Goal: Task Accomplishment & Management: Manage account settings

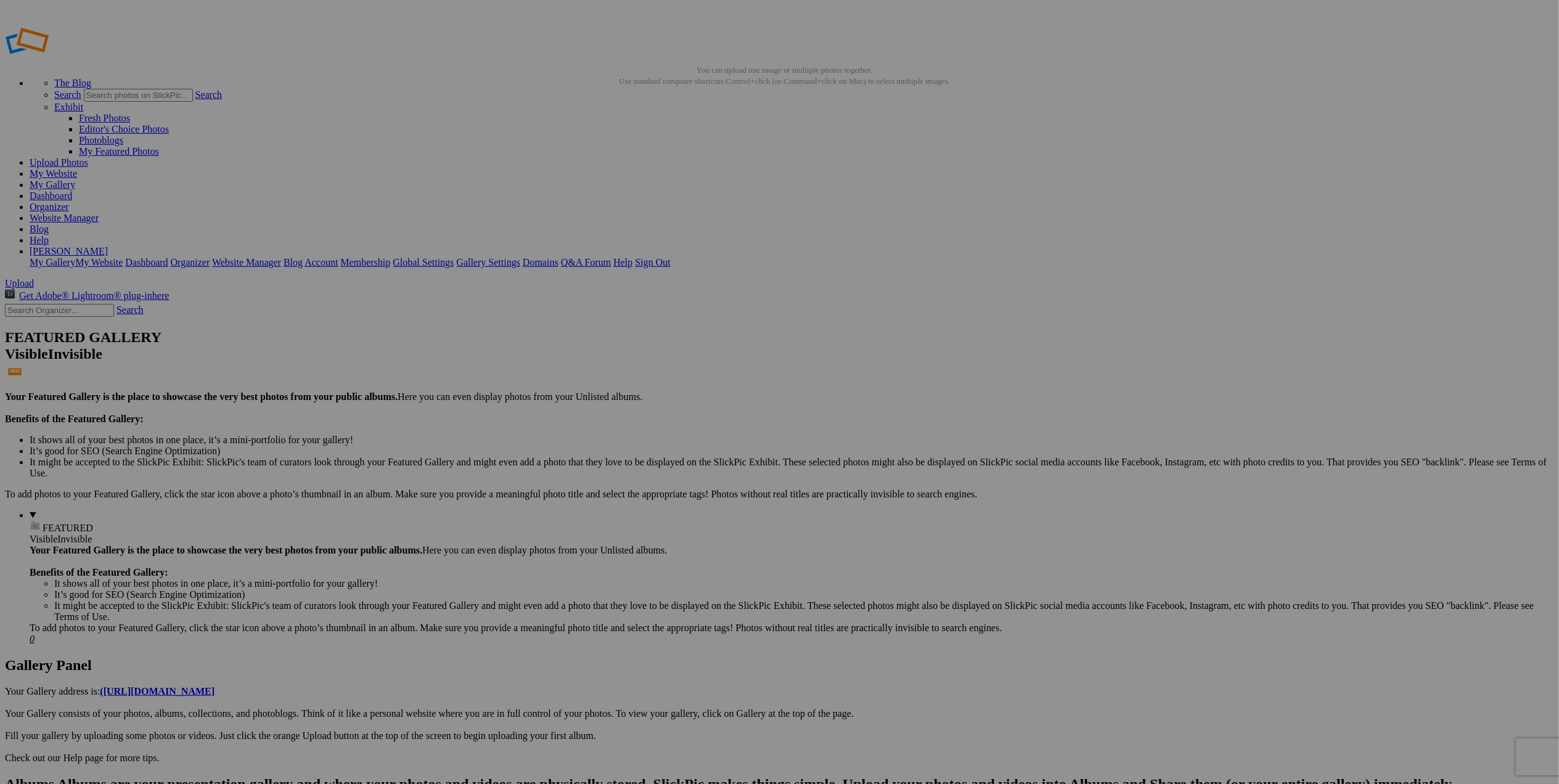
click at [698, 477] on span "Yes" at bounding box center [691, 473] width 14 height 10
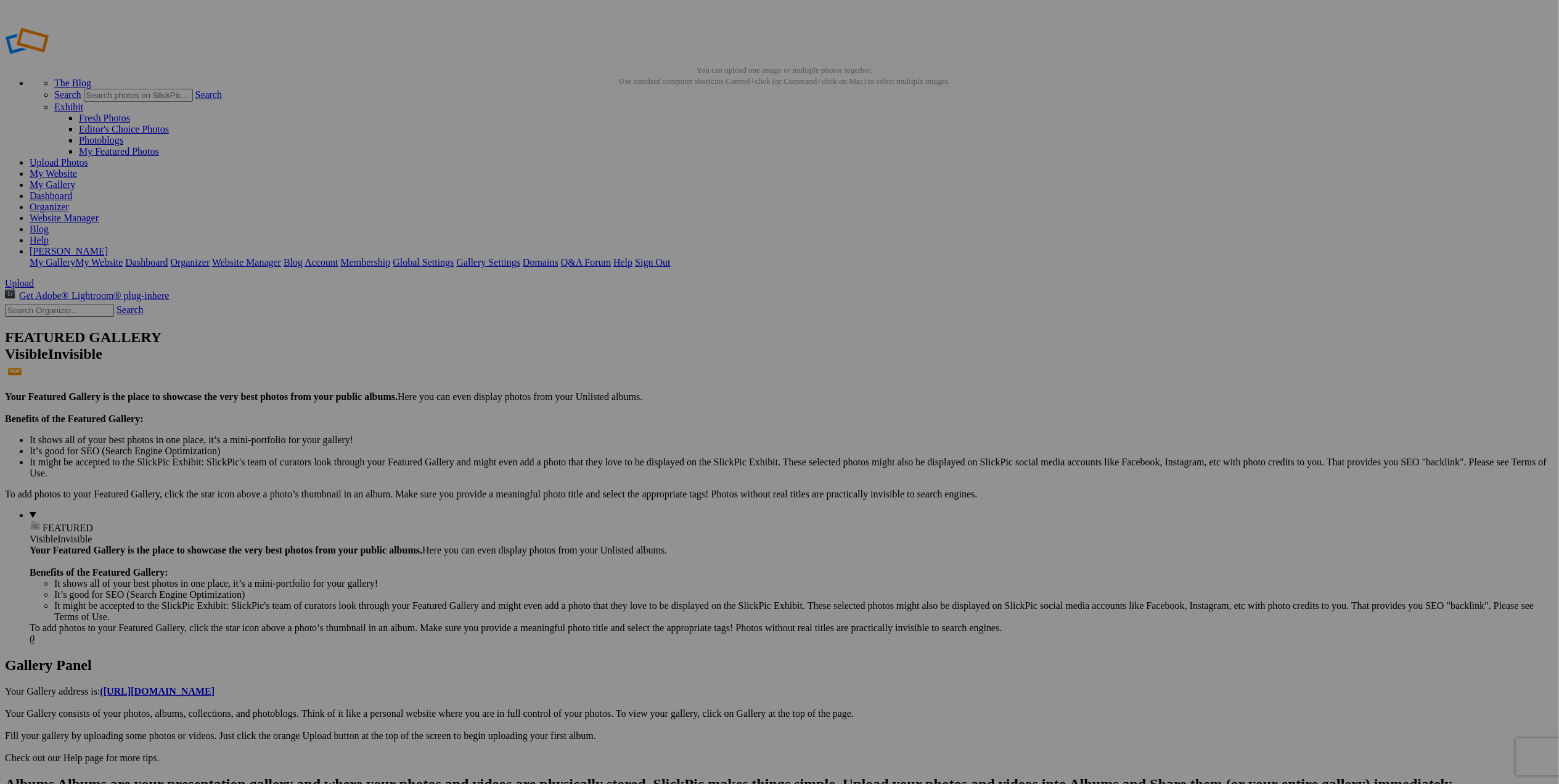
click at [698, 471] on span "Yes" at bounding box center [691, 473] width 14 height 10
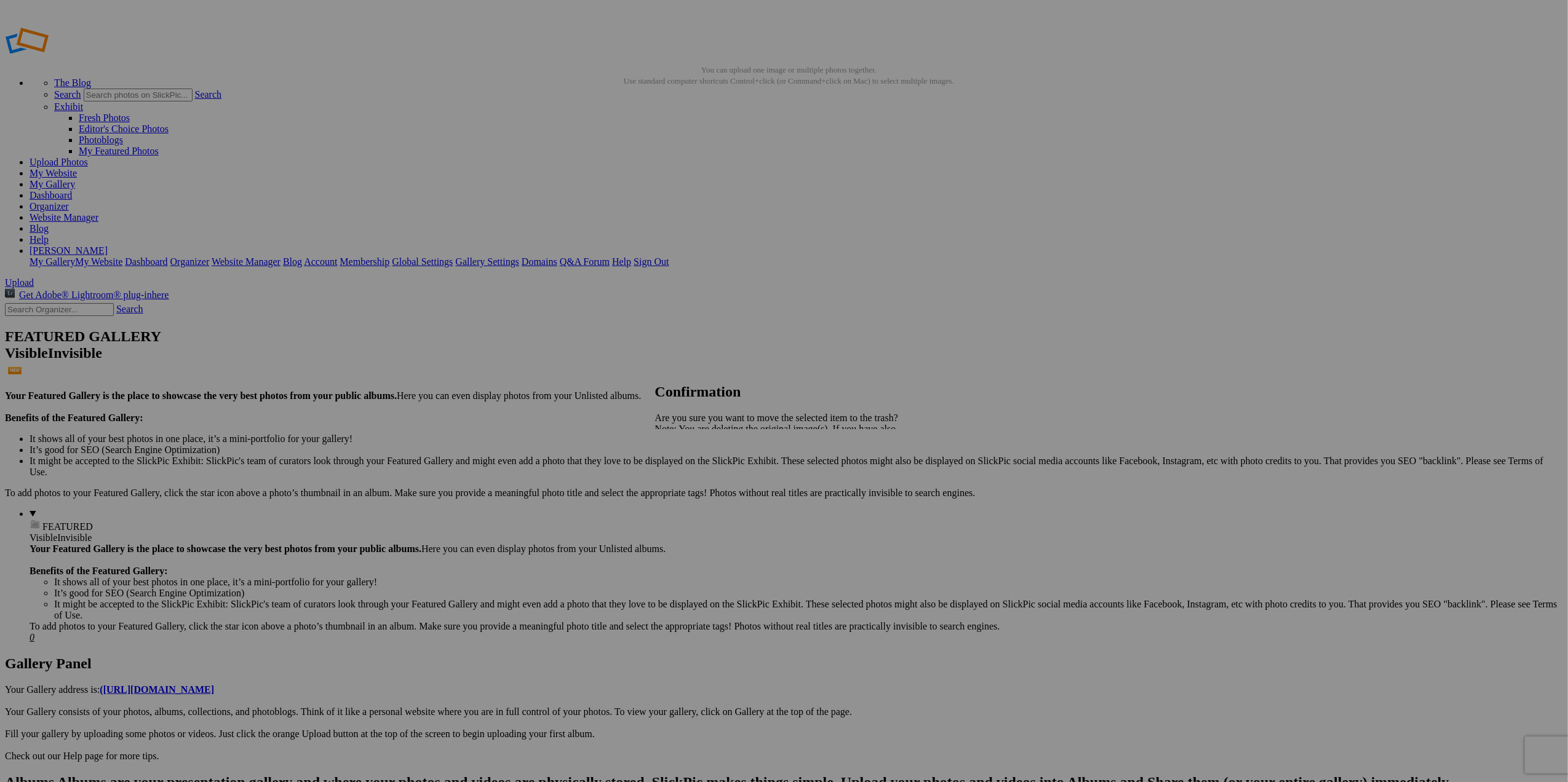
click at [697, 473] on span "Yes" at bounding box center [690, 472] width 14 height 10
click at [697, 471] on span "Yes" at bounding box center [690, 472] width 14 height 10
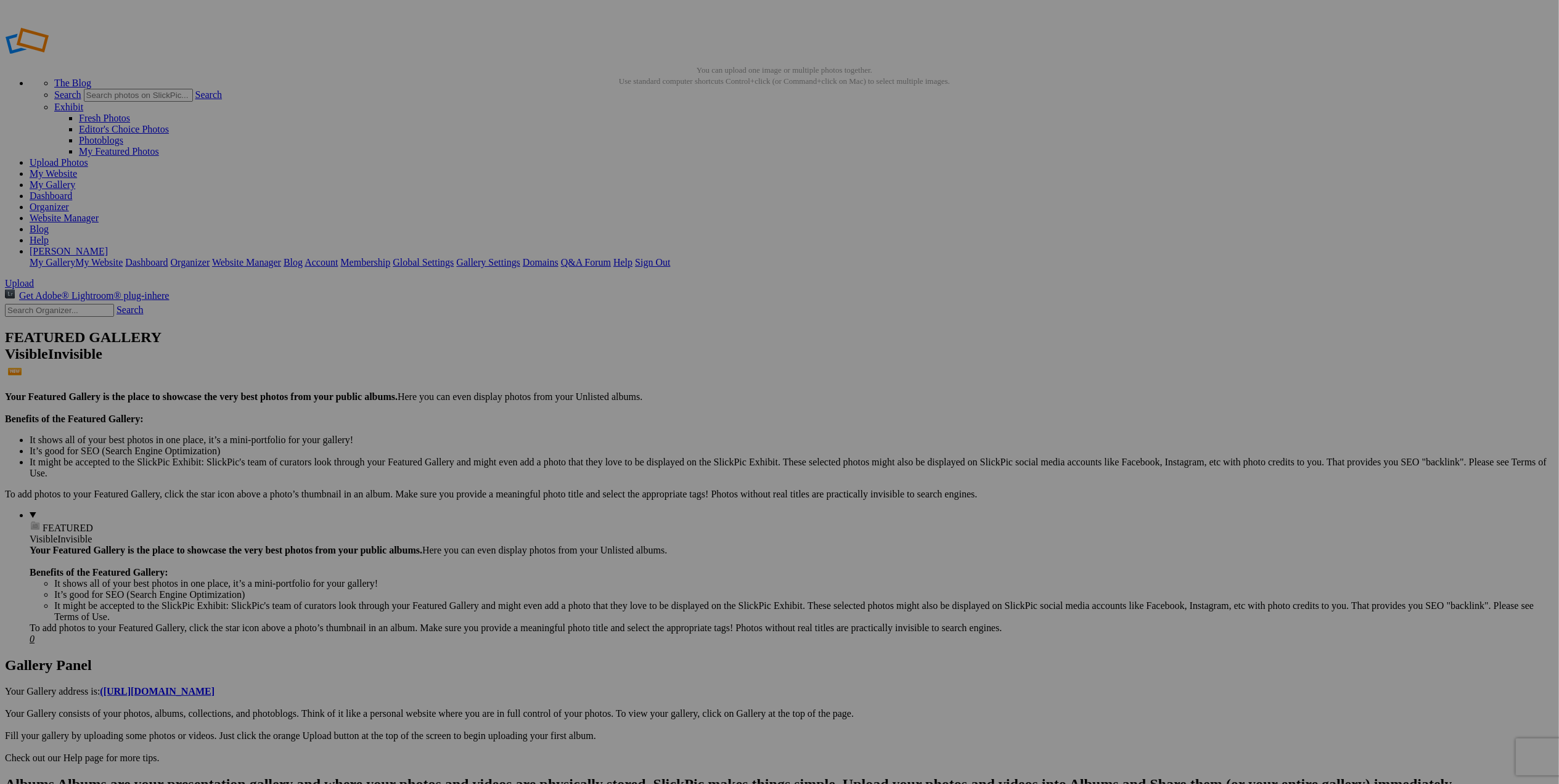
drag, startPoint x: 57, startPoint y: 188, endPoint x: 487, endPoint y: 193, distance: 430.0
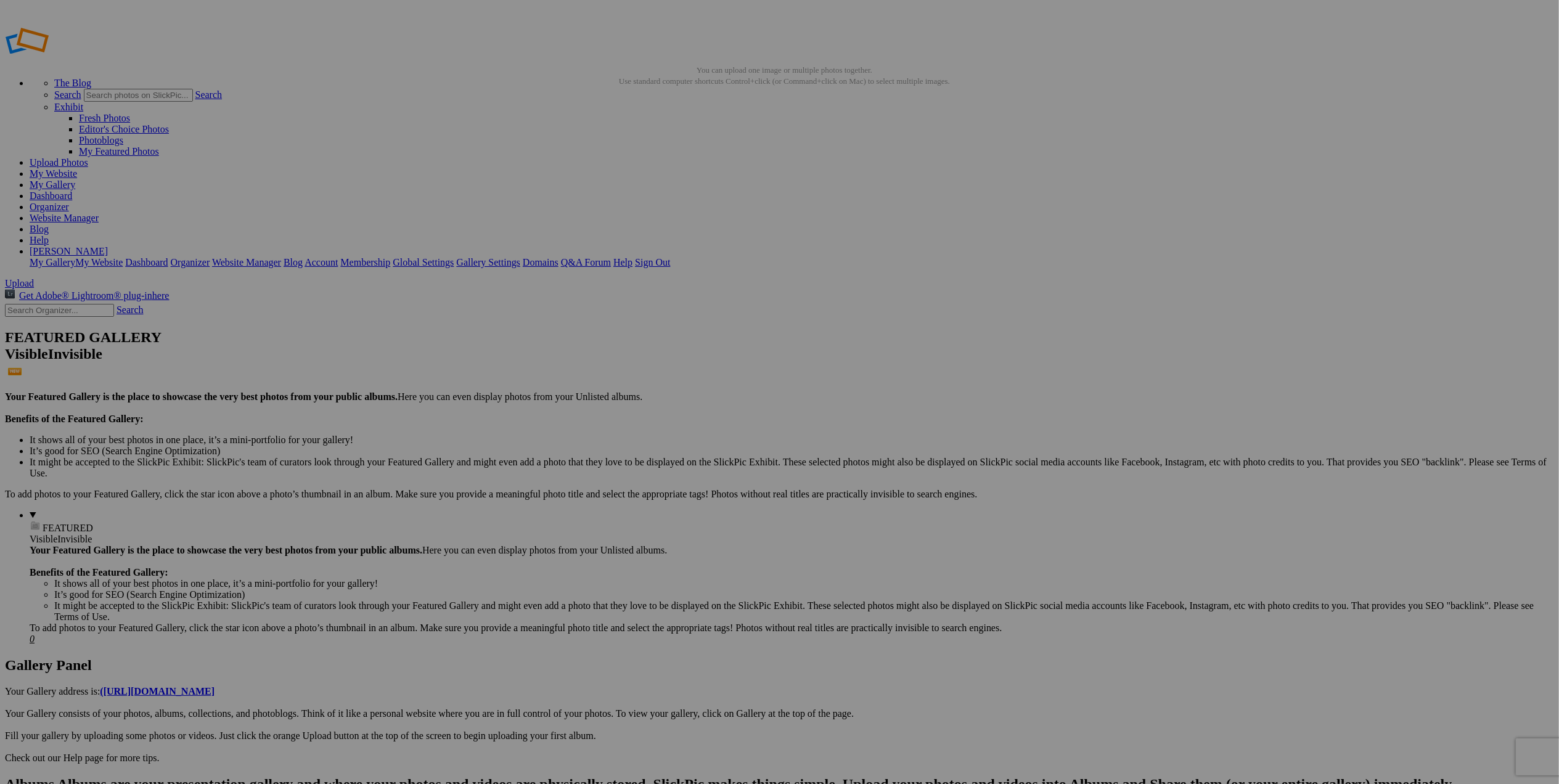
click at [667, 442] on link "Yes" at bounding box center [660, 440] width 14 height 10
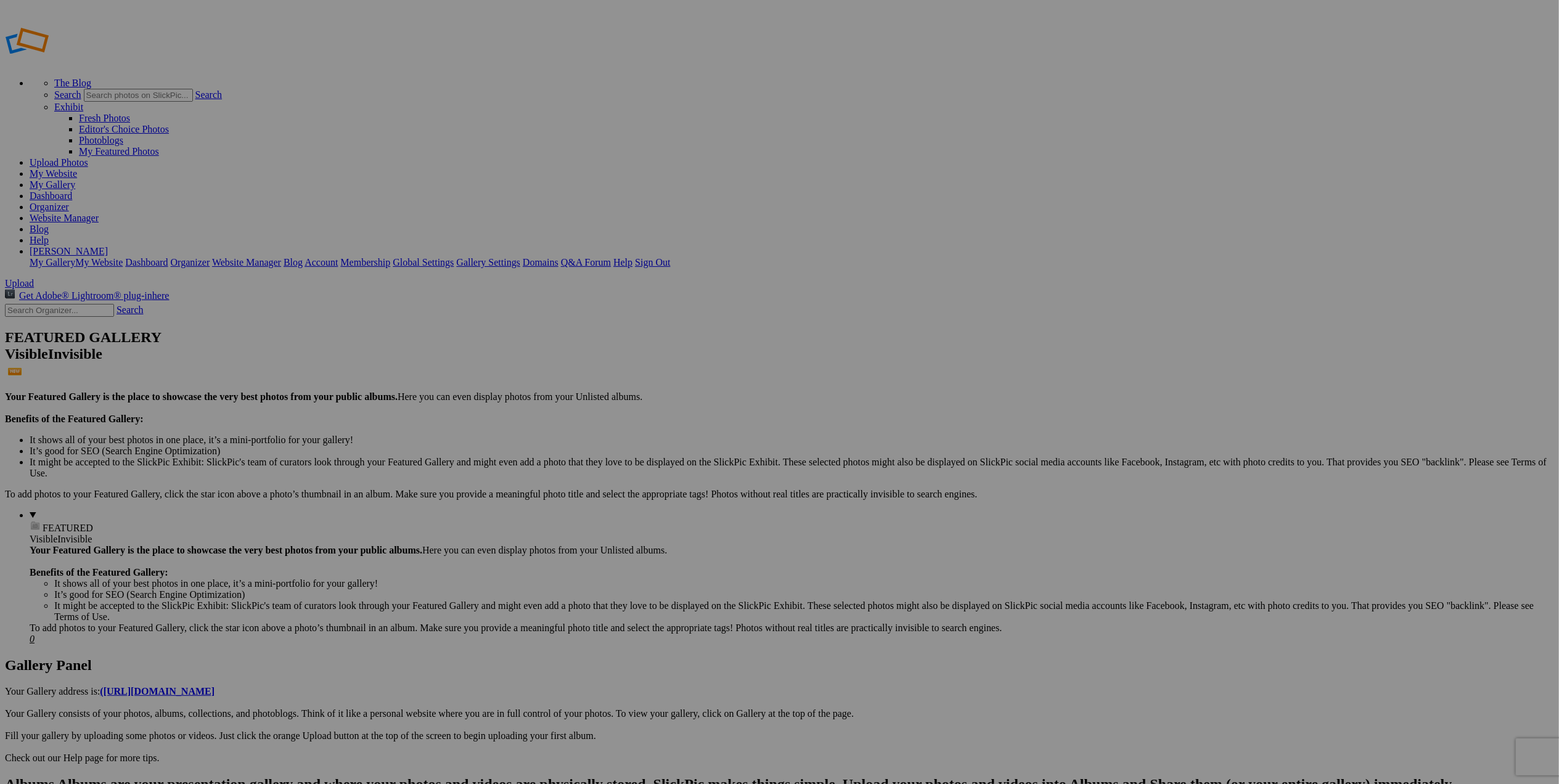
click at [698, 442] on span "Yes" at bounding box center [691, 440] width 14 height 10
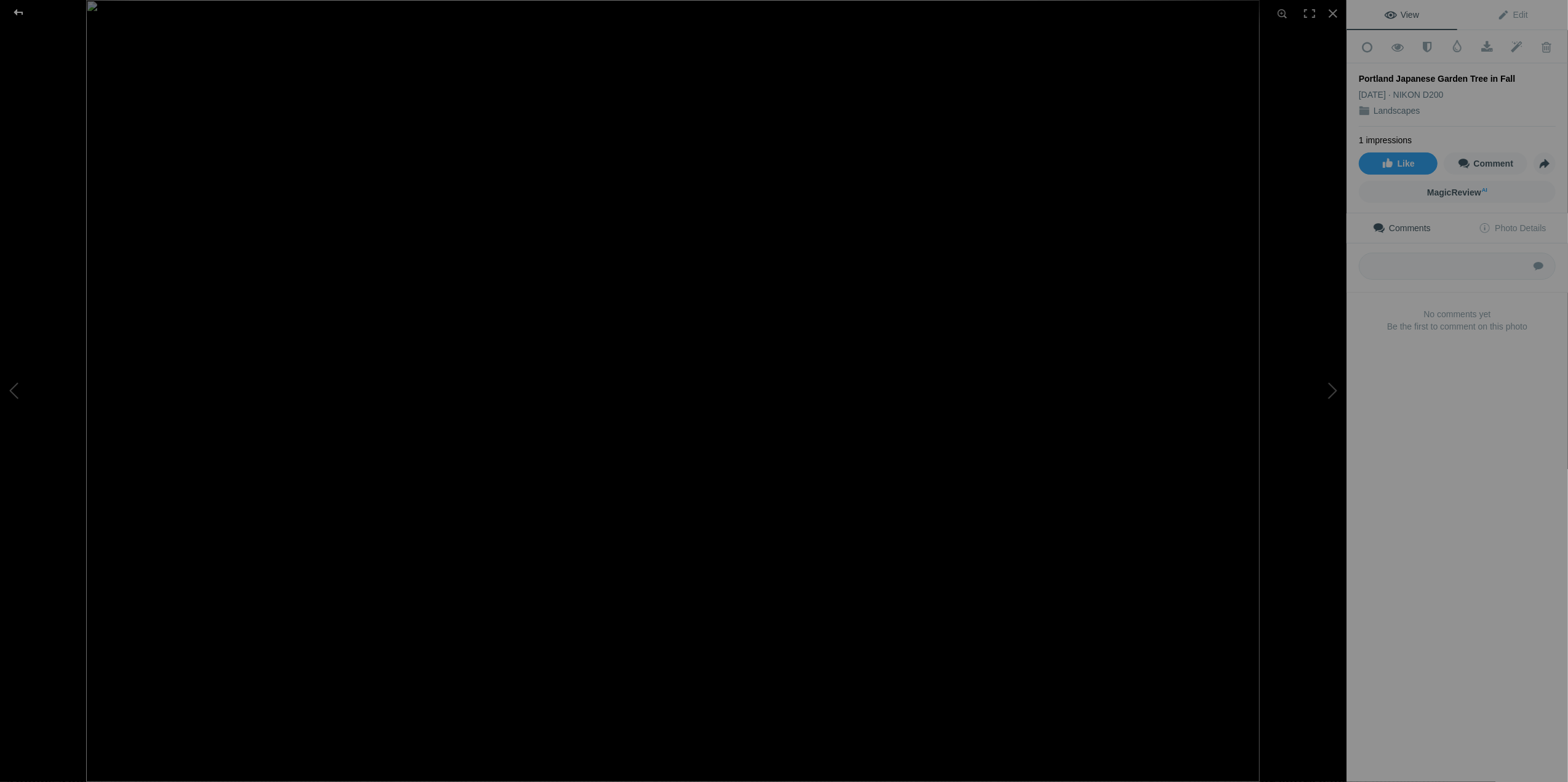
click at [18, 11] on div at bounding box center [19, 12] width 45 height 24
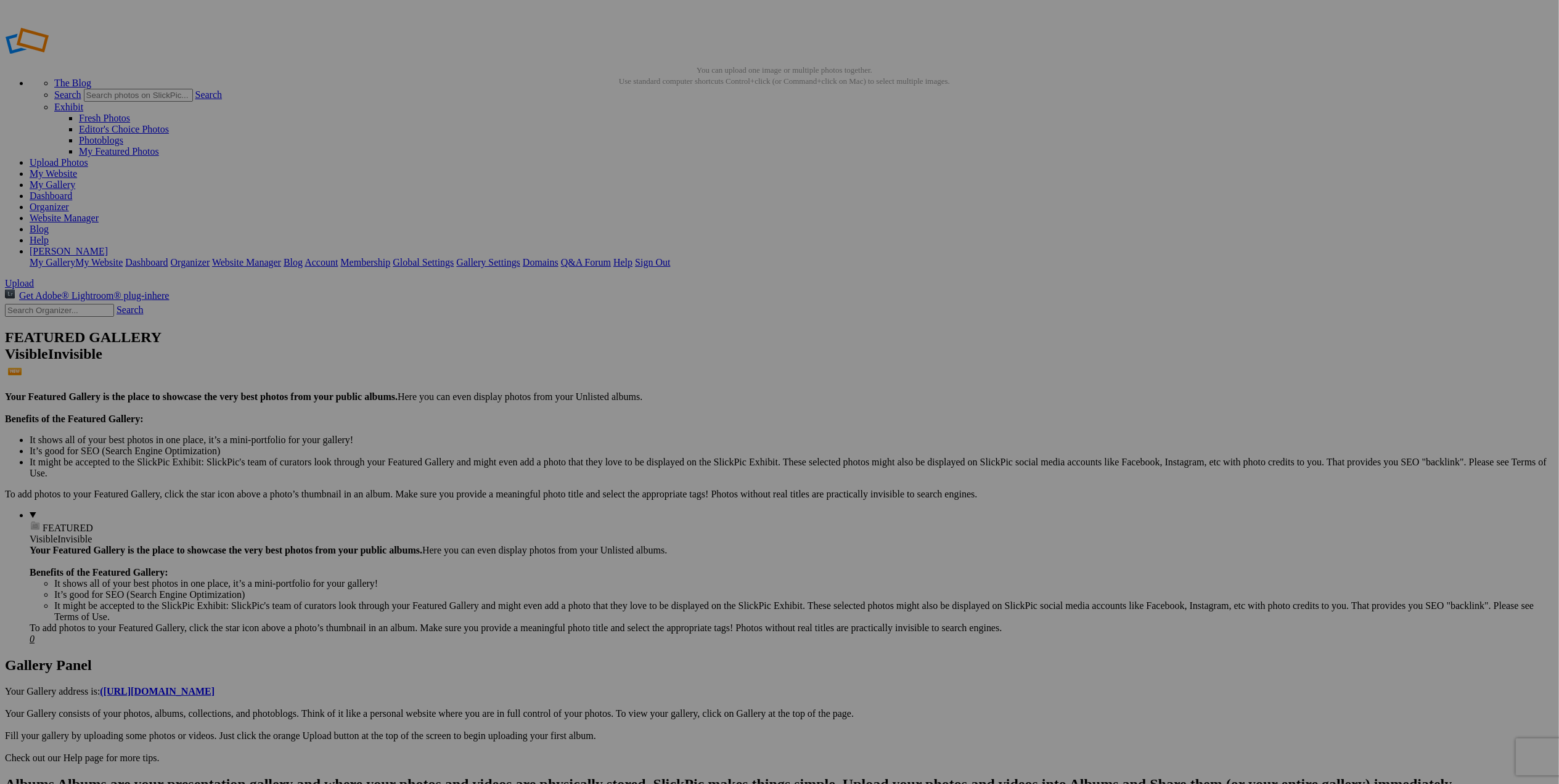
click at [616, 438] on span at bounding box center [616, 443] width 0 height 10
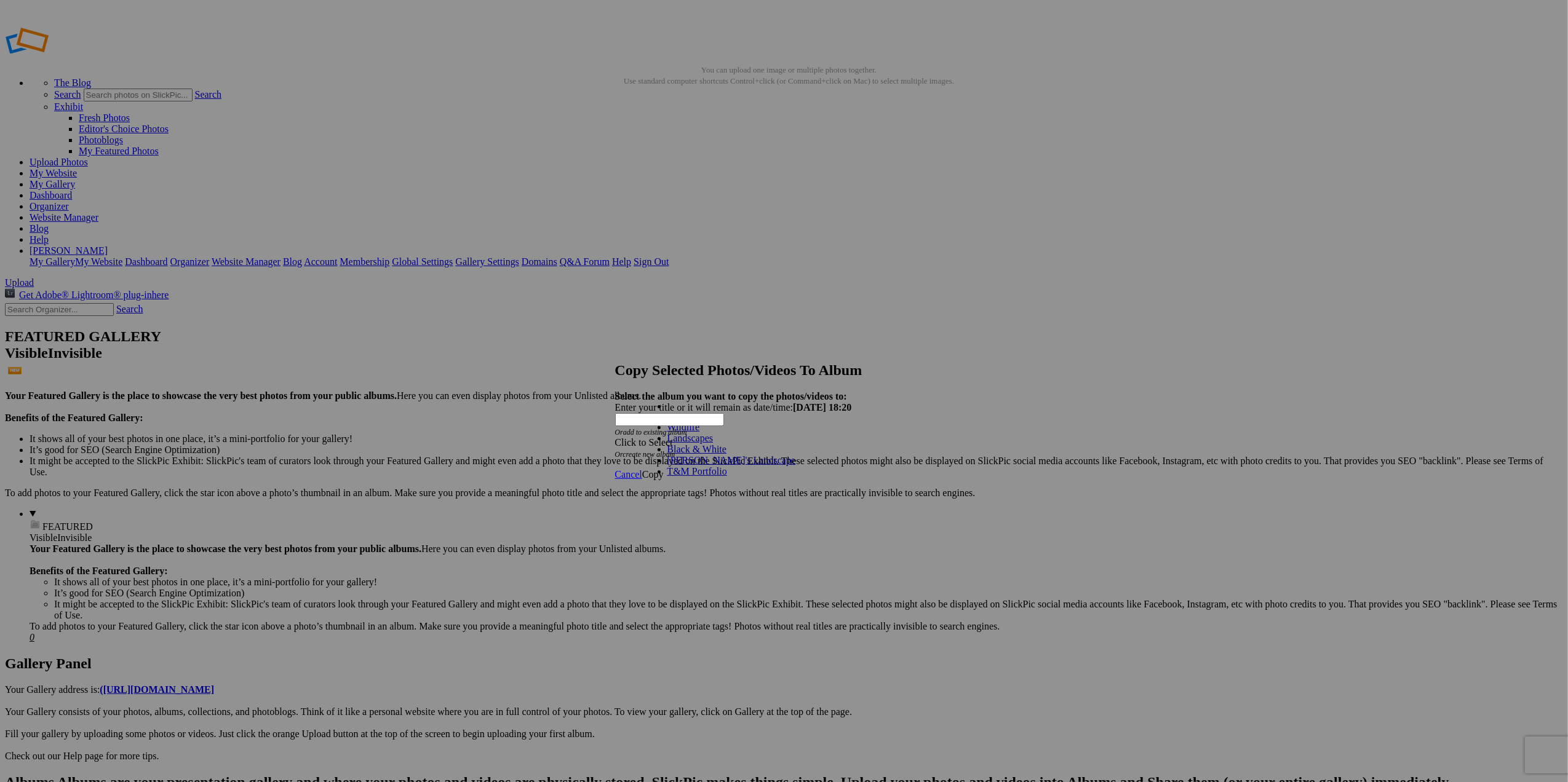
click at [642, 469] on span "Cancel" at bounding box center [628, 474] width 27 height 10
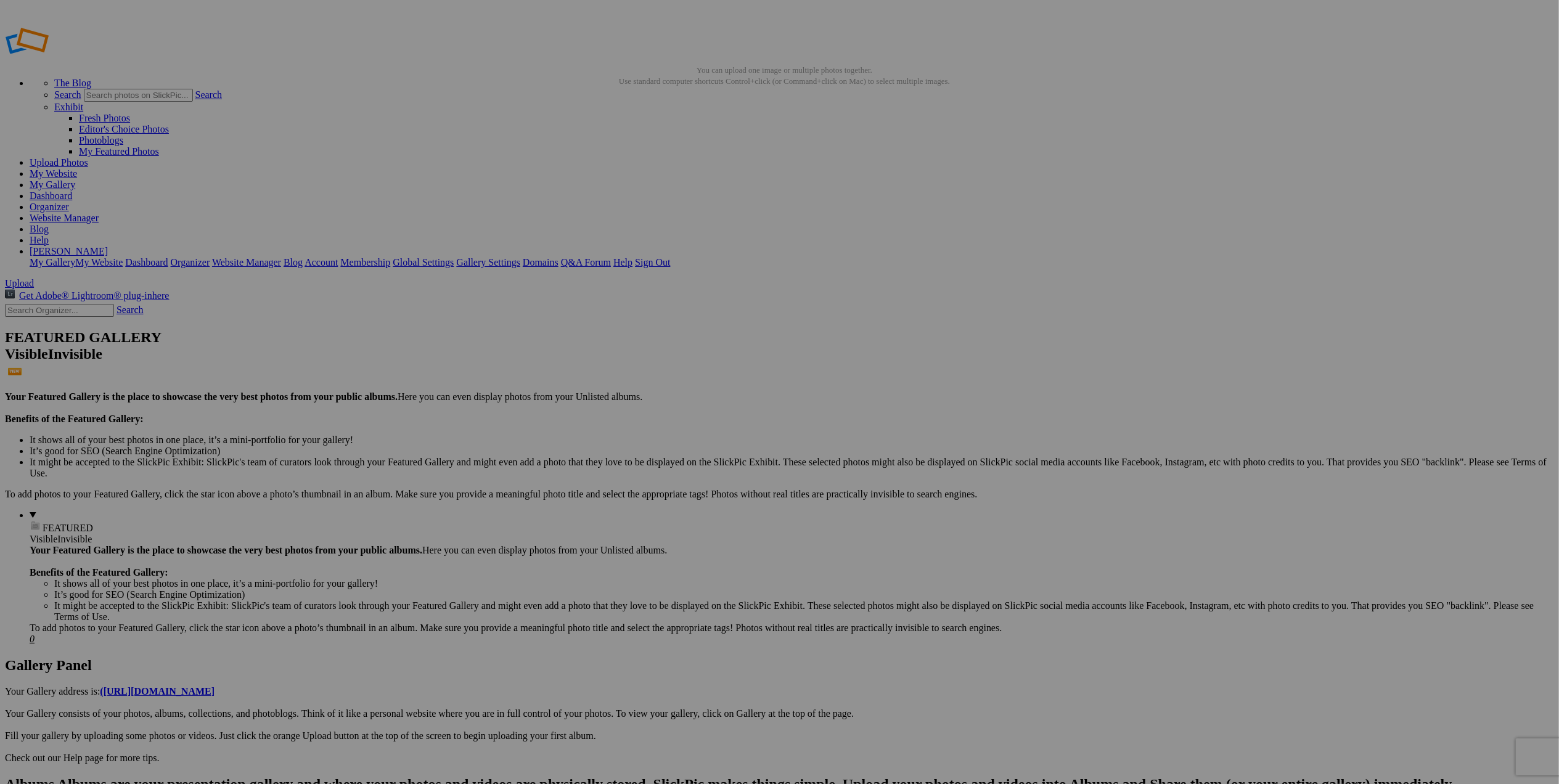
drag, startPoint x: 351, startPoint y: 175, endPoint x: 117, endPoint y: 245, distance: 244.2
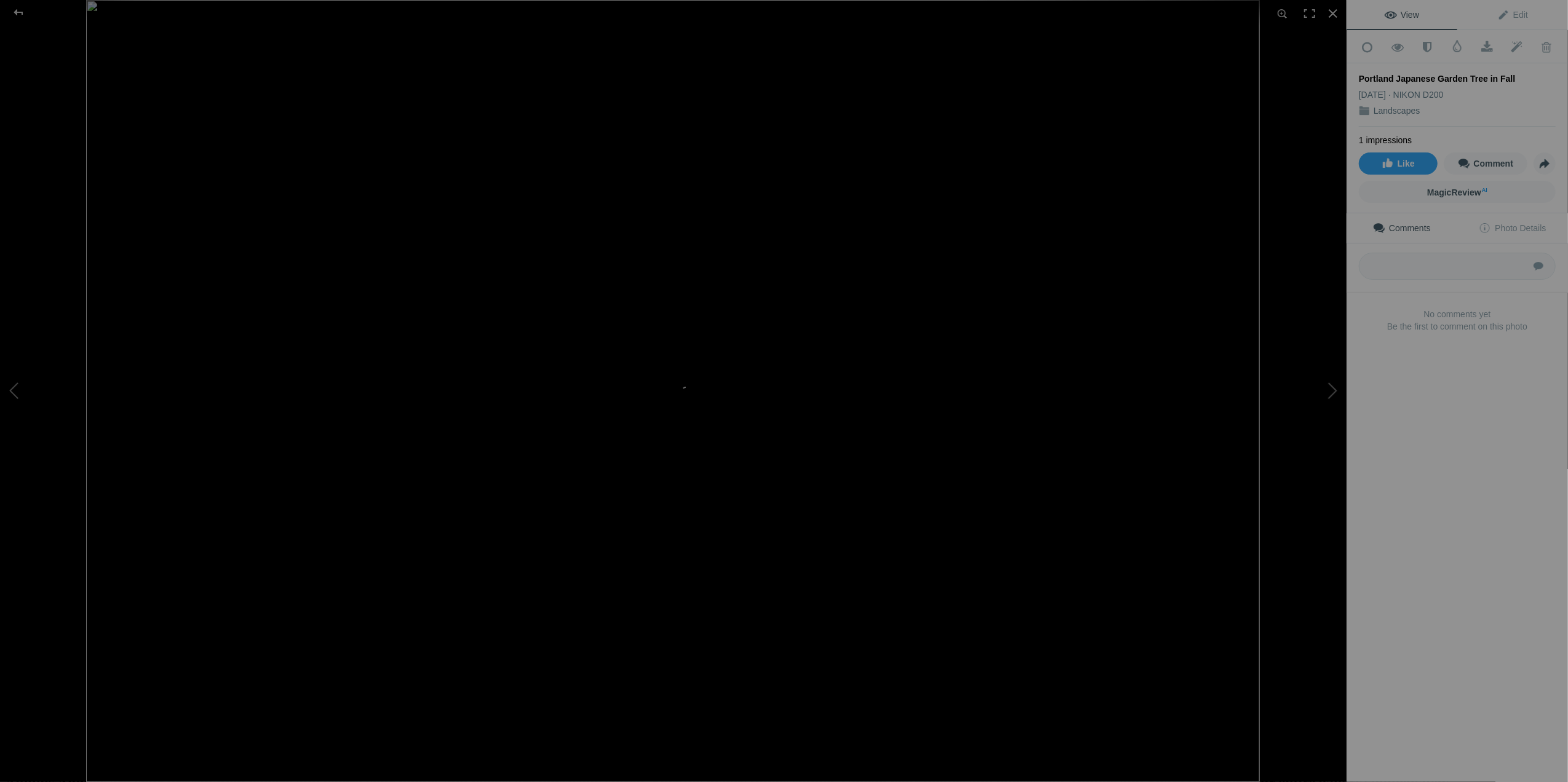
click at [545, 388] on img at bounding box center [673, 391] width 1173 height 782
click at [13, 13] on div at bounding box center [19, 12] width 45 height 24
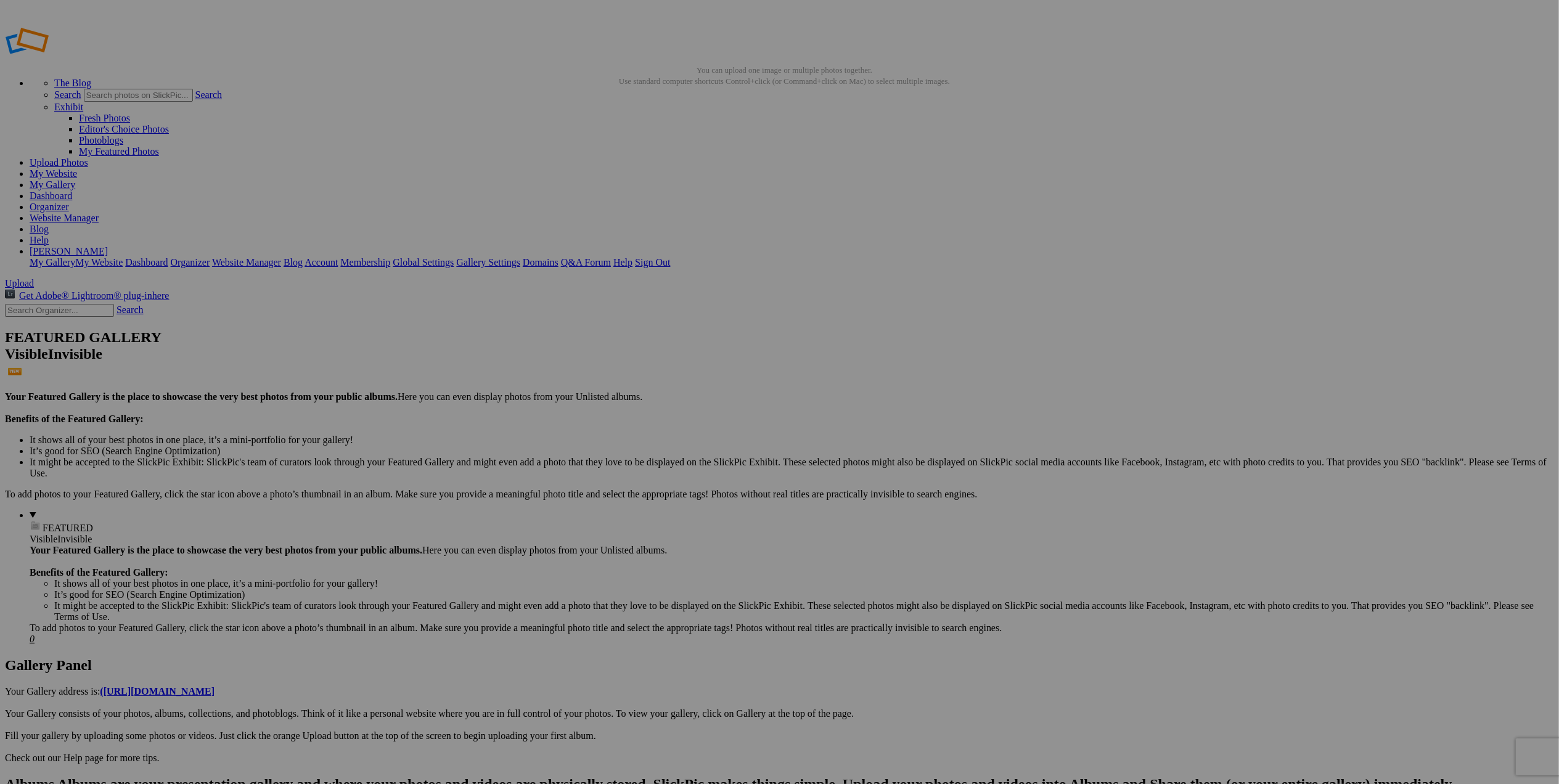
click at [698, 442] on span "Yes" at bounding box center [691, 440] width 14 height 10
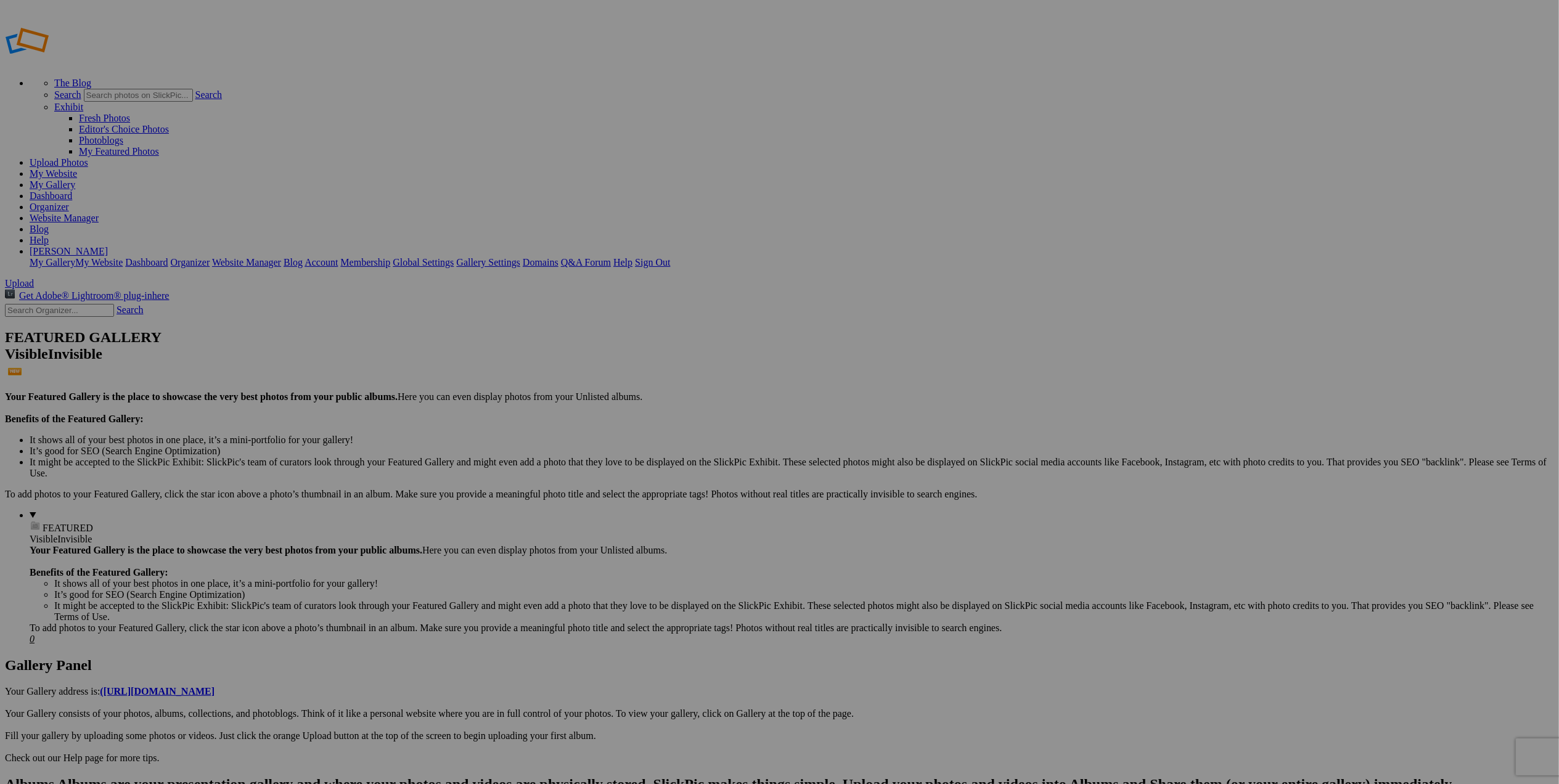
click at [698, 437] on span "Yes" at bounding box center [691, 440] width 14 height 10
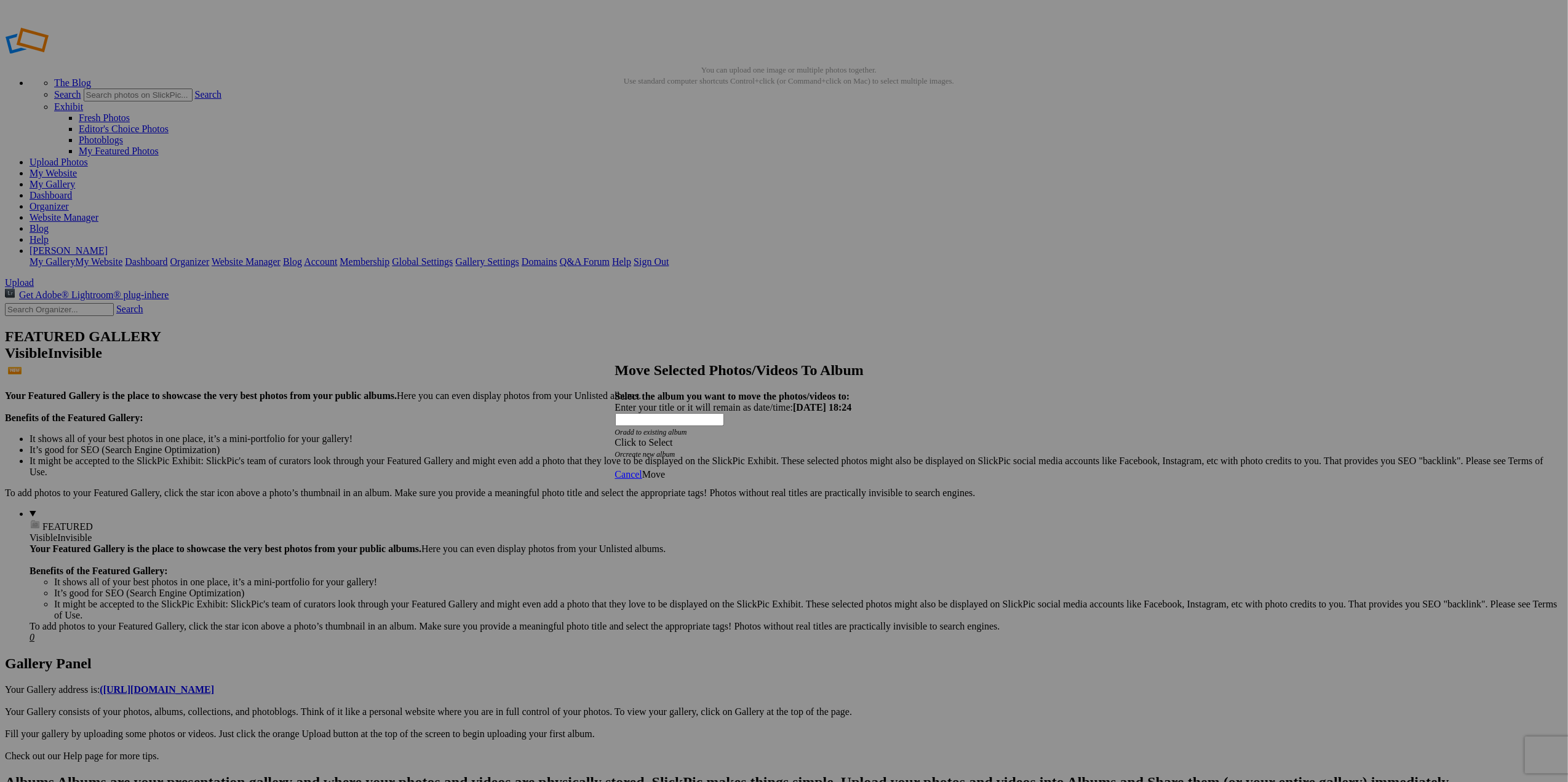
click at [615, 437] on span at bounding box center [615, 442] width 0 height 10
click at [682, 477] on link "T&M Portfolio" at bounding box center [697, 471] width 60 height 10
click at [665, 469] on span "Move" at bounding box center [653, 474] width 23 height 10
click at [655, 436] on span "Ok" at bounding box center [648, 431] width 13 height 10
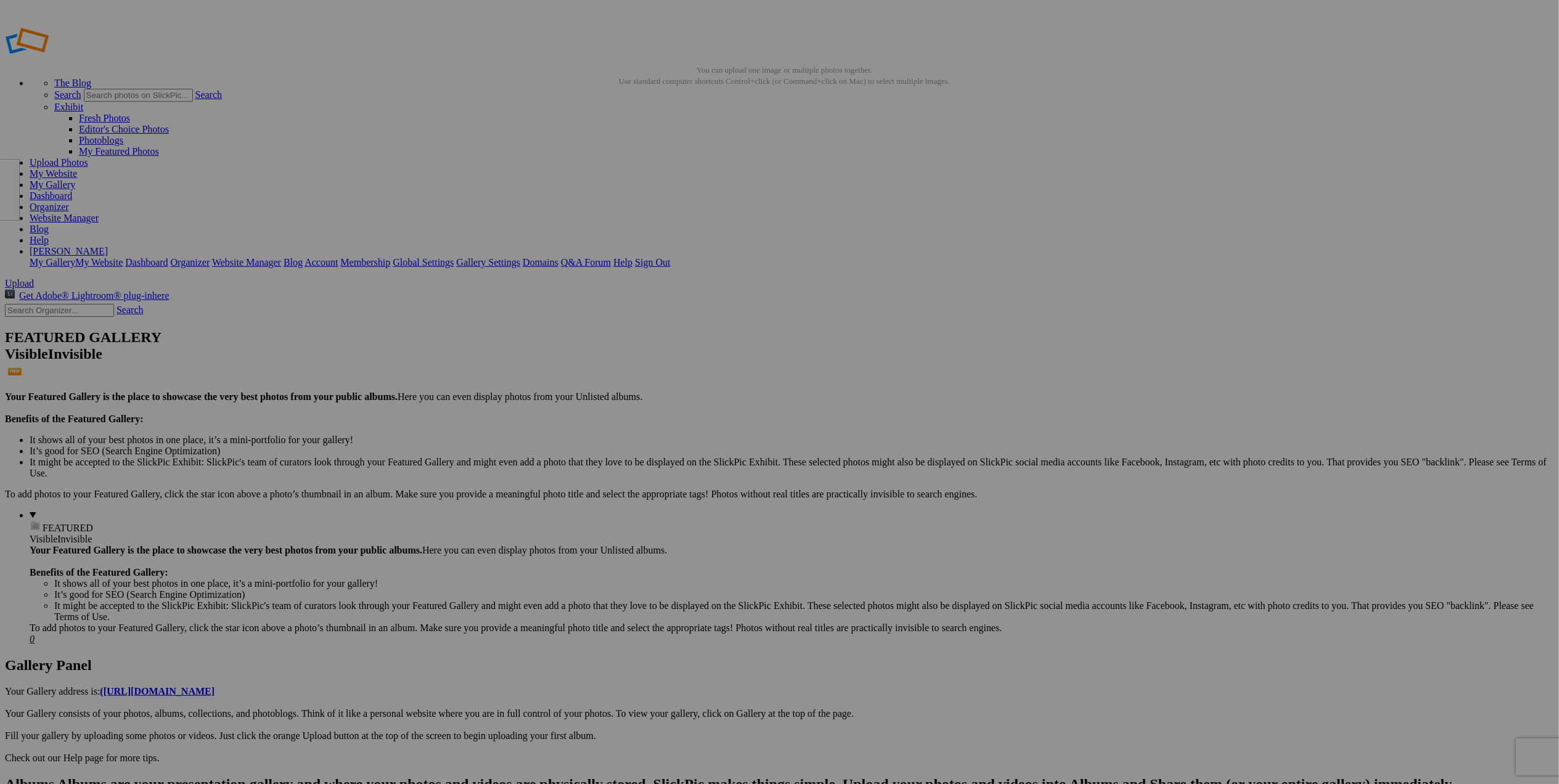
drag, startPoint x: 333, startPoint y: 183, endPoint x: 105, endPoint y: 248, distance: 237.1
drag, startPoint x: 349, startPoint y: 183, endPoint x: 102, endPoint y: 245, distance: 254.7
drag, startPoint x: 343, startPoint y: 197, endPoint x: 117, endPoint y: 245, distance: 231.0
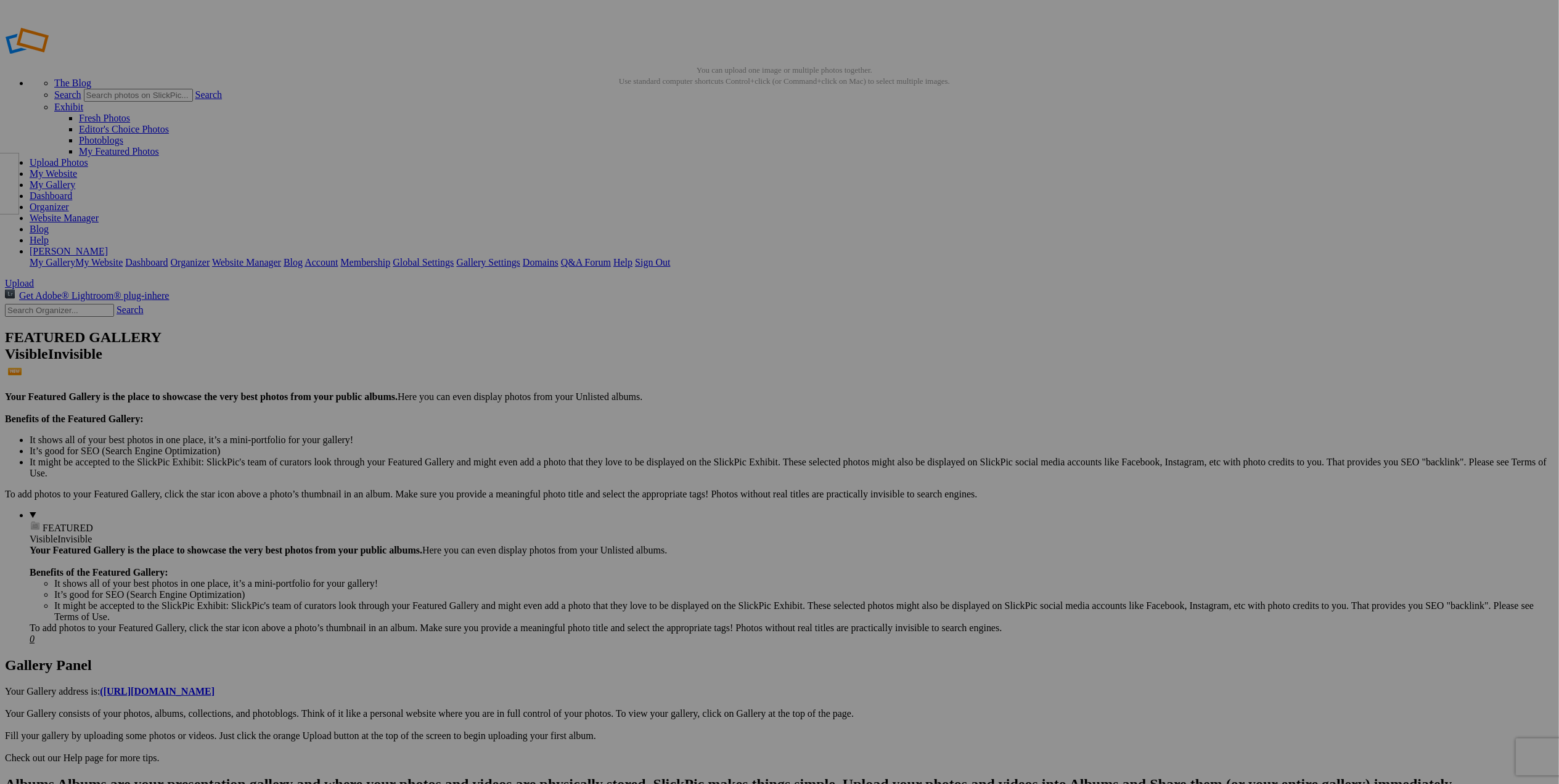
drag, startPoint x: 447, startPoint y: 351, endPoint x: 104, endPoint y: 242, distance: 359.9
drag, startPoint x: 355, startPoint y: 186, endPoint x: 110, endPoint y: 247, distance: 252.5
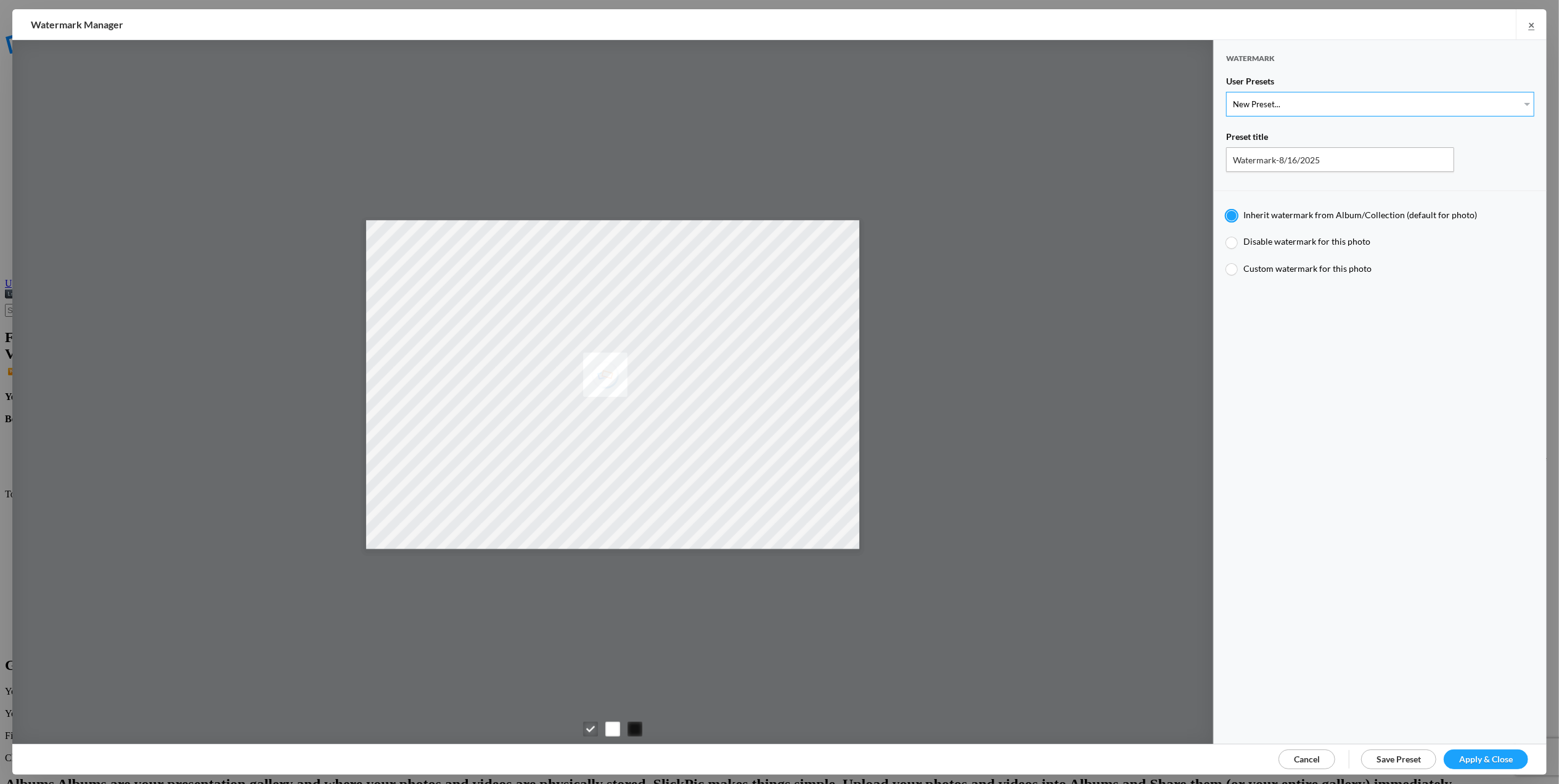
click at [1519, 99] on select "New Preset... T for [PERSON_NAME]'s photo M for [PERSON_NAME]'s photo" at bounding box center [1380, 103] width 308 height 24
select select "1: Object"
click at [1226, 92] on select "New Preset... T for [PERSON_NAME]'s photo M for [PERSON_NAME]'s photo" at bounding box center [1380, 103] width 308 height 24
type input "T for [PERSON_NAME]'s photo"
radio input "false"
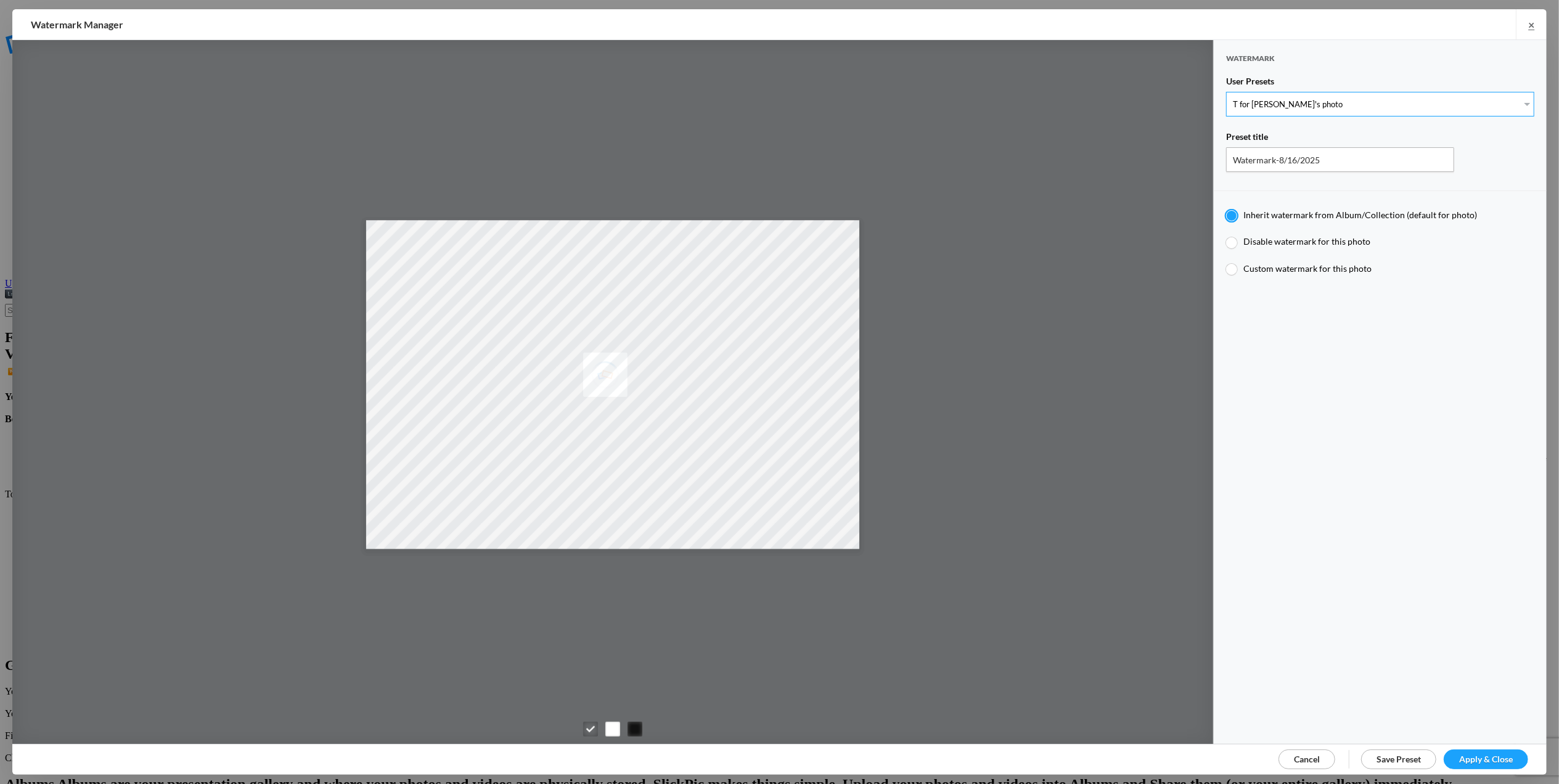
radio input "true"
type input "T"
type input "0.3"
type input "4"
radio input "false"
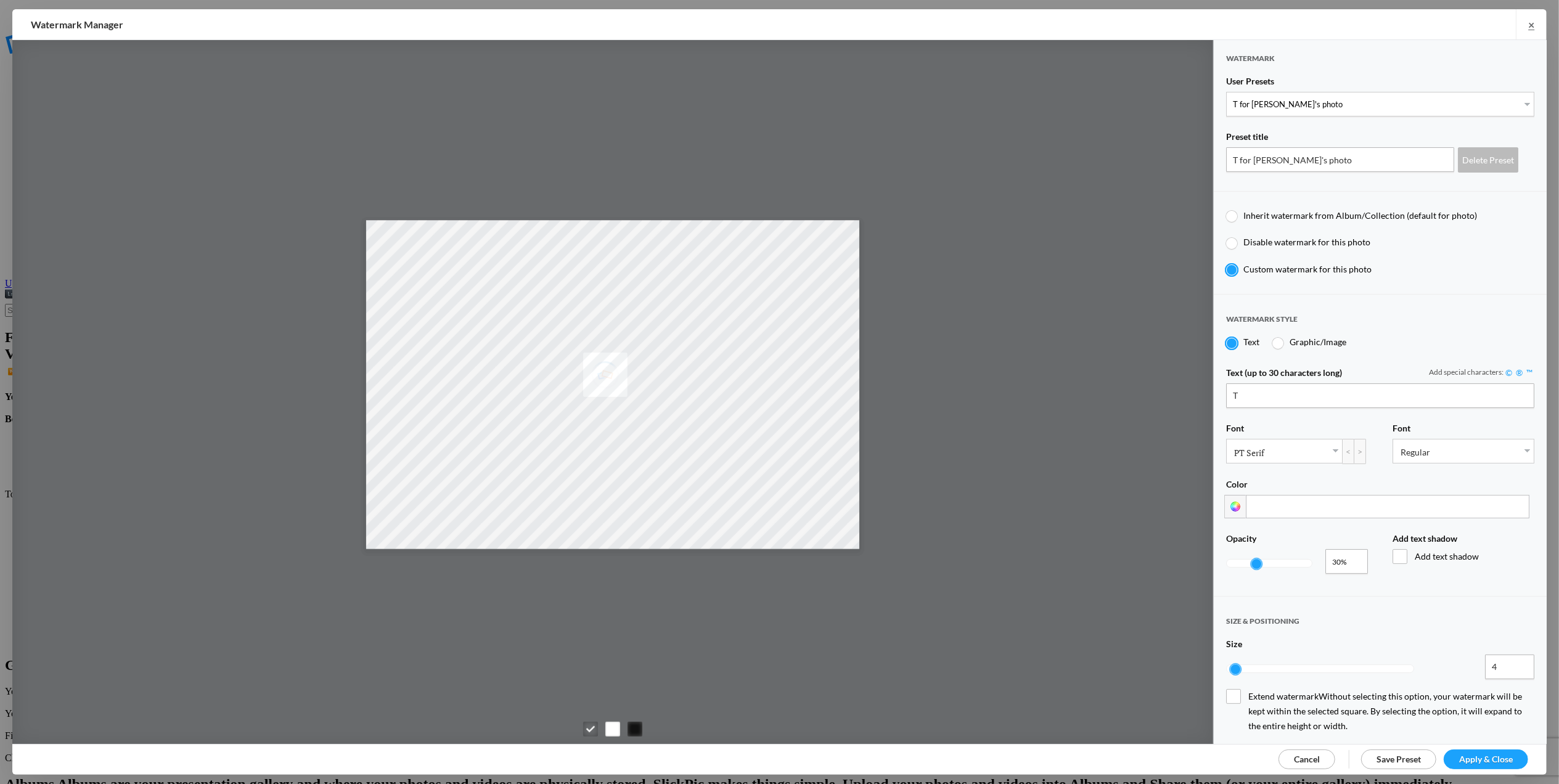
click at [1480, 756] on span "Apply & Close" at bounding box center [1486, 759] width 54 height 10
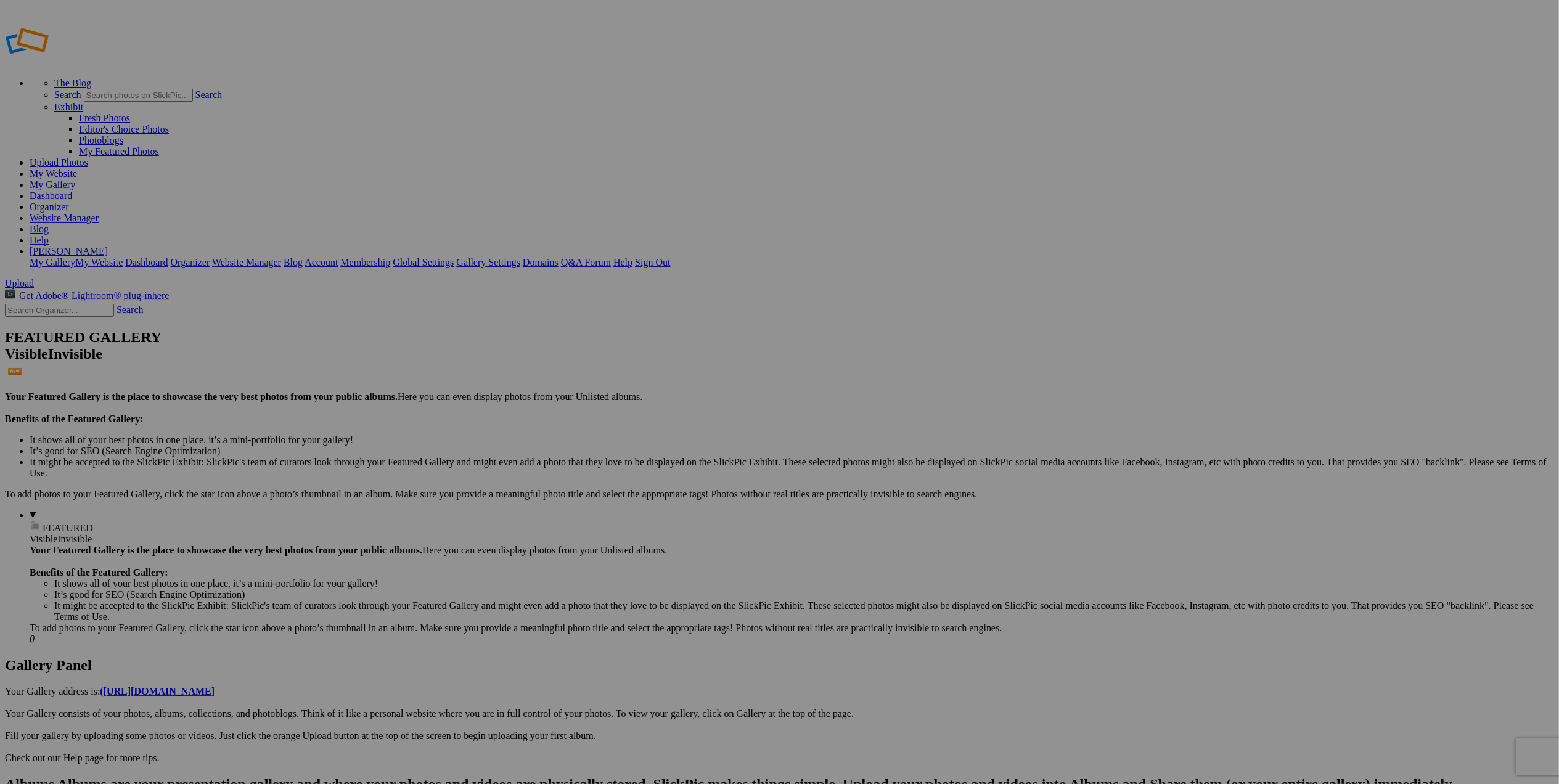
click at [43, 523] on span "FEATURED" at bounding box center [68, 528] width 50 height 10
drag, startPoint x: 456, startPoint y: 345, endPoint x: 84, endPoint y: 244, distance: 385.5
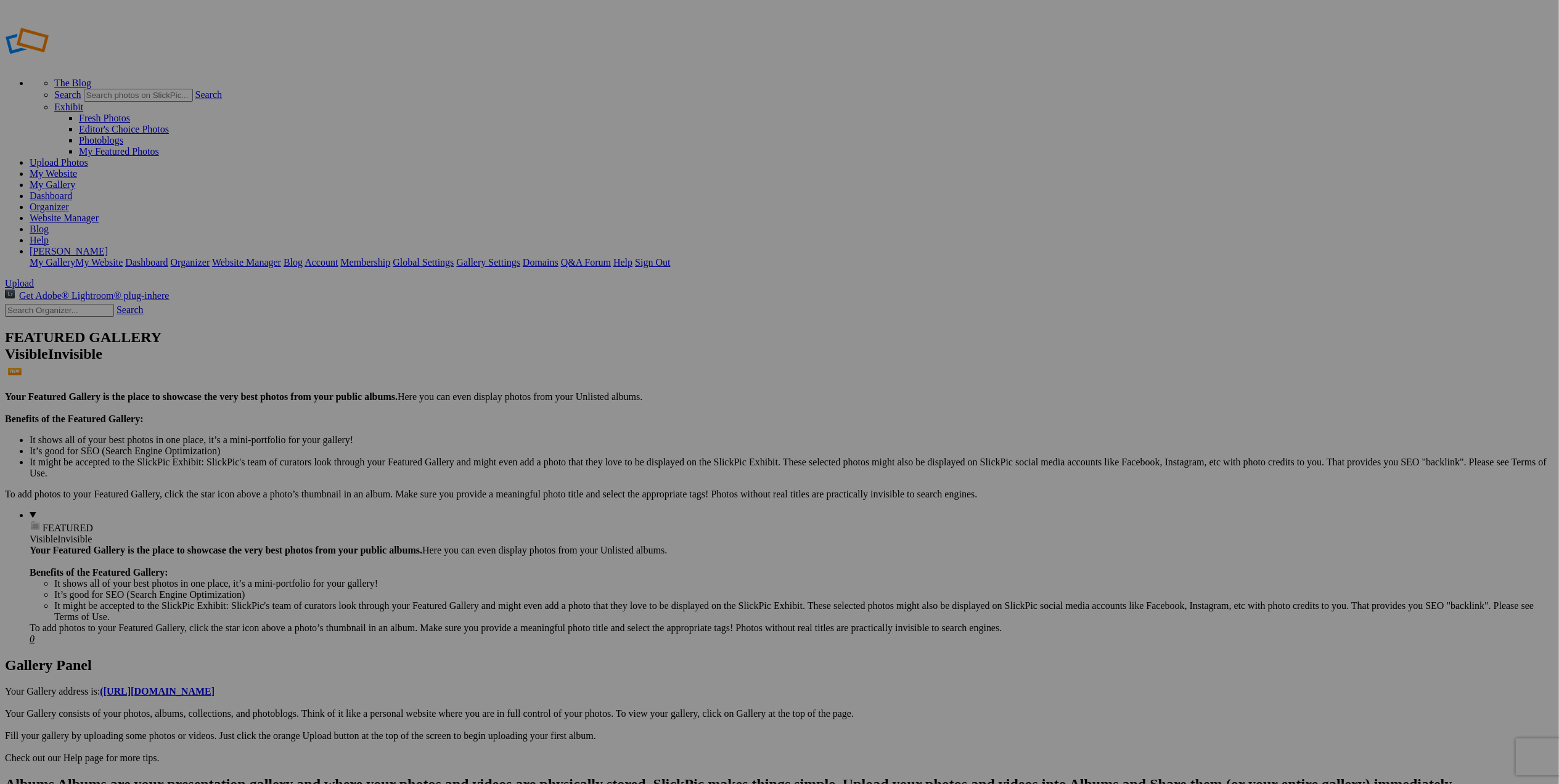
click at [698, 442] on span "Yes" at bounding box center [691, 440] width 14 height 10
click at [698, 439] on link "Yes" at bounding box center [691, 440] width 14 height 10
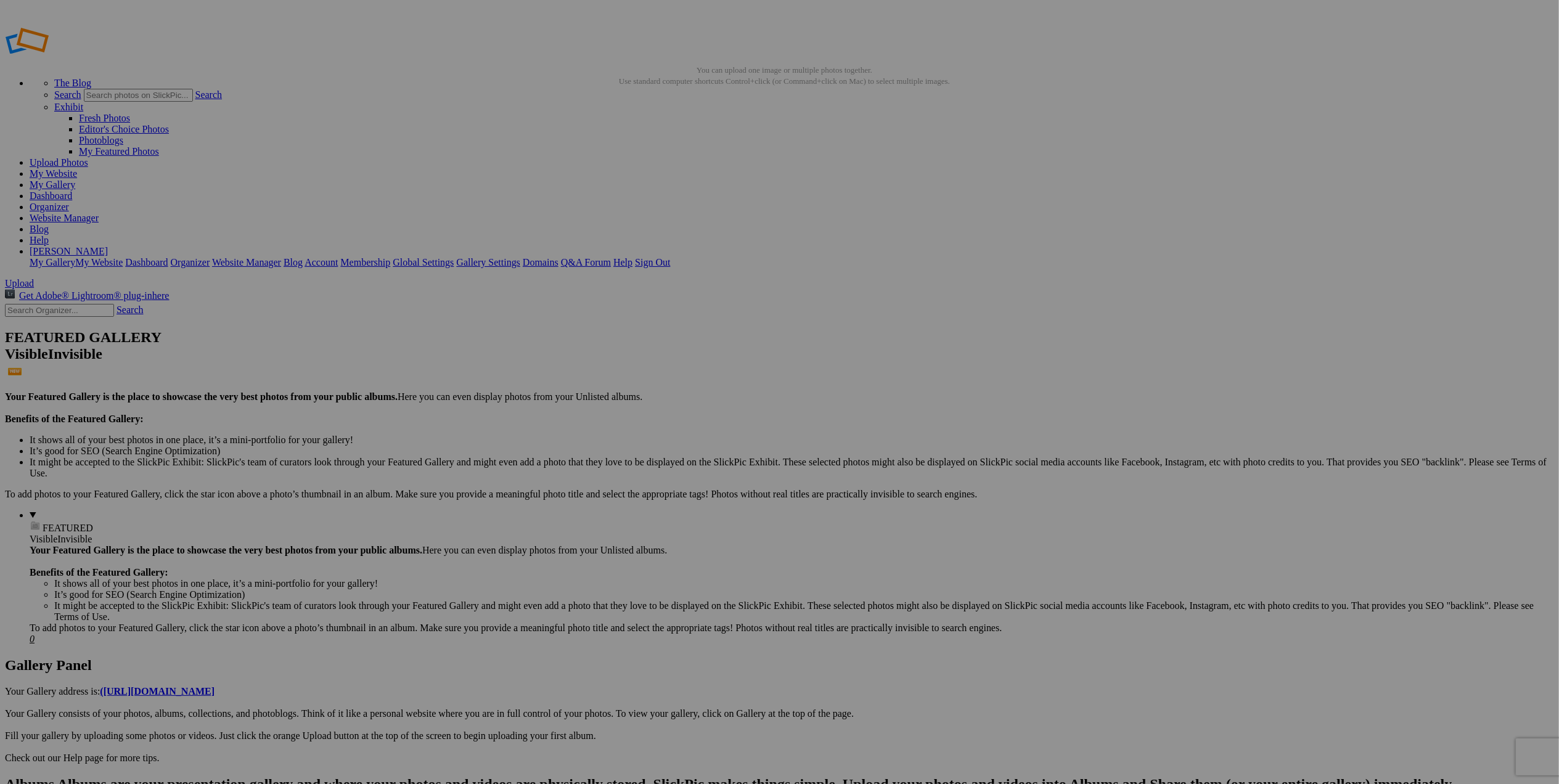
click at [644, 470] on span "Cancel" at bounding box center [630, 475] width 27 height 10
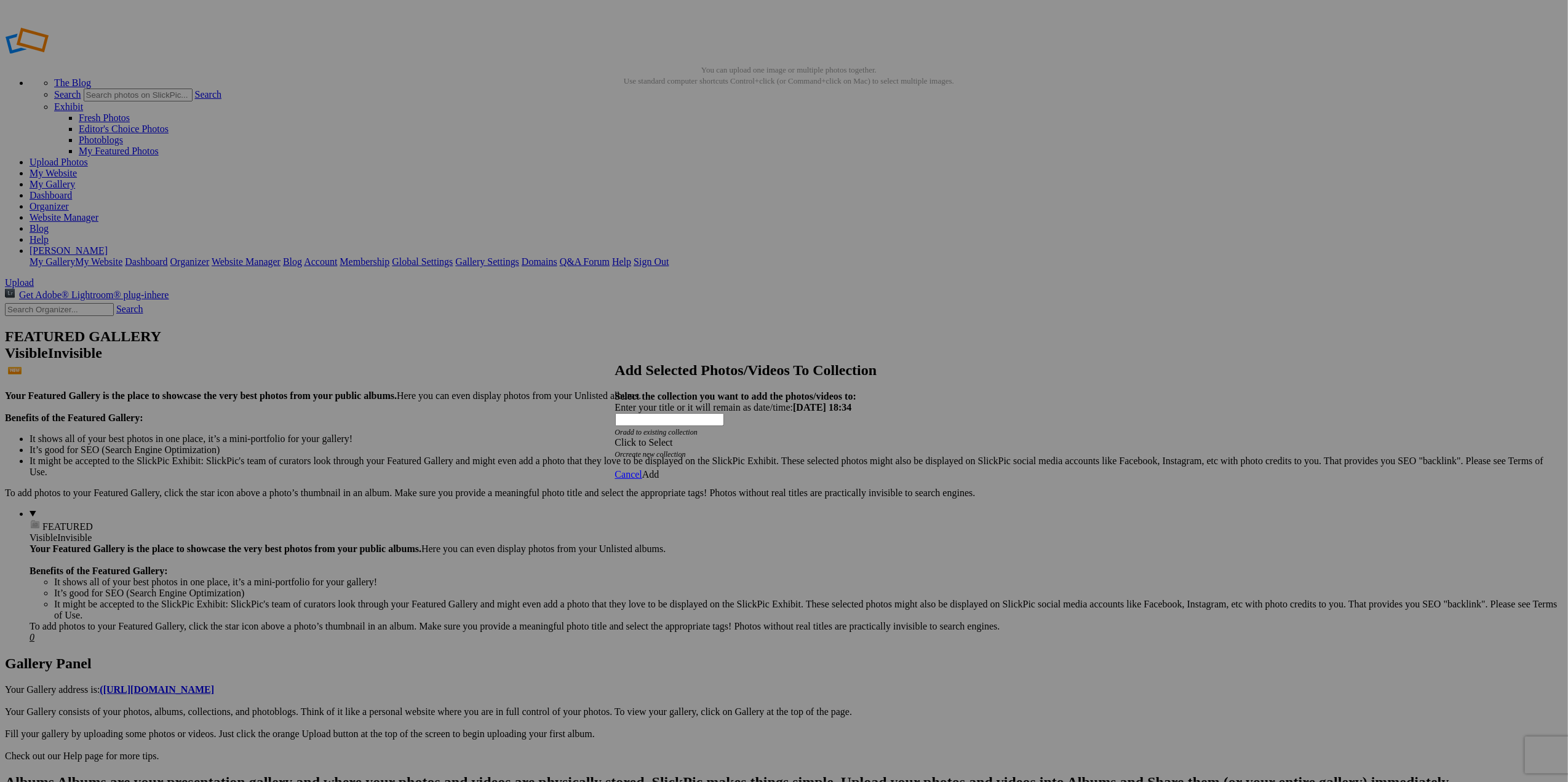
click at [615, 437] on span at bounding box center [615, 442] width 0 height 10
click at [667, 432] on link "Website homepage" at bounding box center [704, 427] width 75 height 10
click at [660, 469] on span "Add" at bounding box center [650, 474] width 17 height 10
click at [627, 430] on link "Ok" at bounding box center [621, 424] width 13 height 10
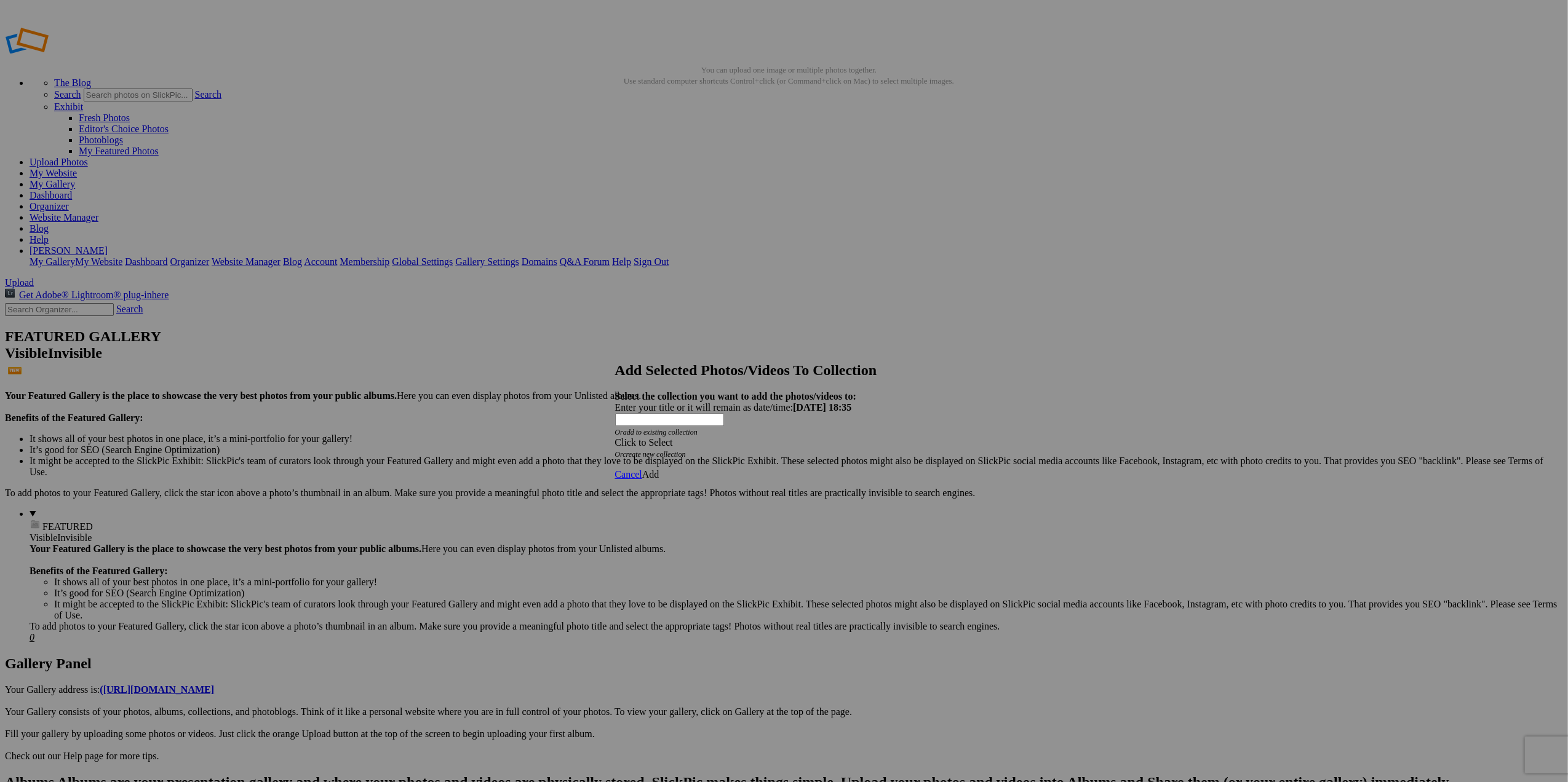
click at [615, 437] on span at bounding box center [615, 442] width 0 height 10
click at [689, 432] on link "Website homepage" at bounding box center [704, 427] width 75 height 10
click at [660, 469] on span "Add" at bounding box center [650, 474] width 17 height 10
click at [627, 430] on span "Ok" at bounding box center [621, 424] width 13 height 10
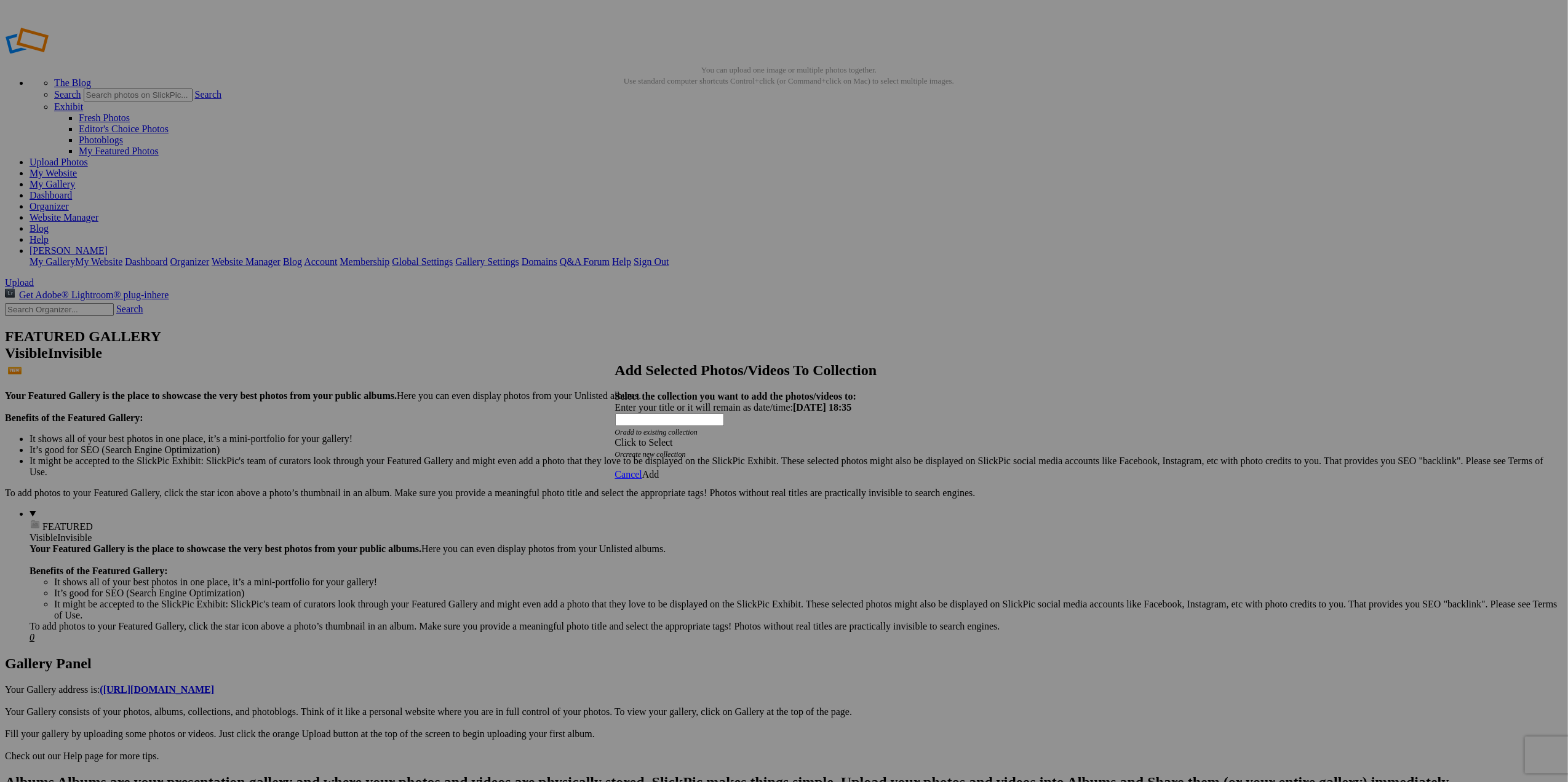
click at [615, 437] on span at bounding box center [615, 442] width 0 height 10
click at [711, 432] on link "Website homepage" at bounding box center [704, 427] width 75 height 10
click at [660, 469] on span "Add" at bounding box center [650, 474] width 17 height 10
click at [627, 430] on span "Ok" at bounding box center [621, 424] width 13 height 10
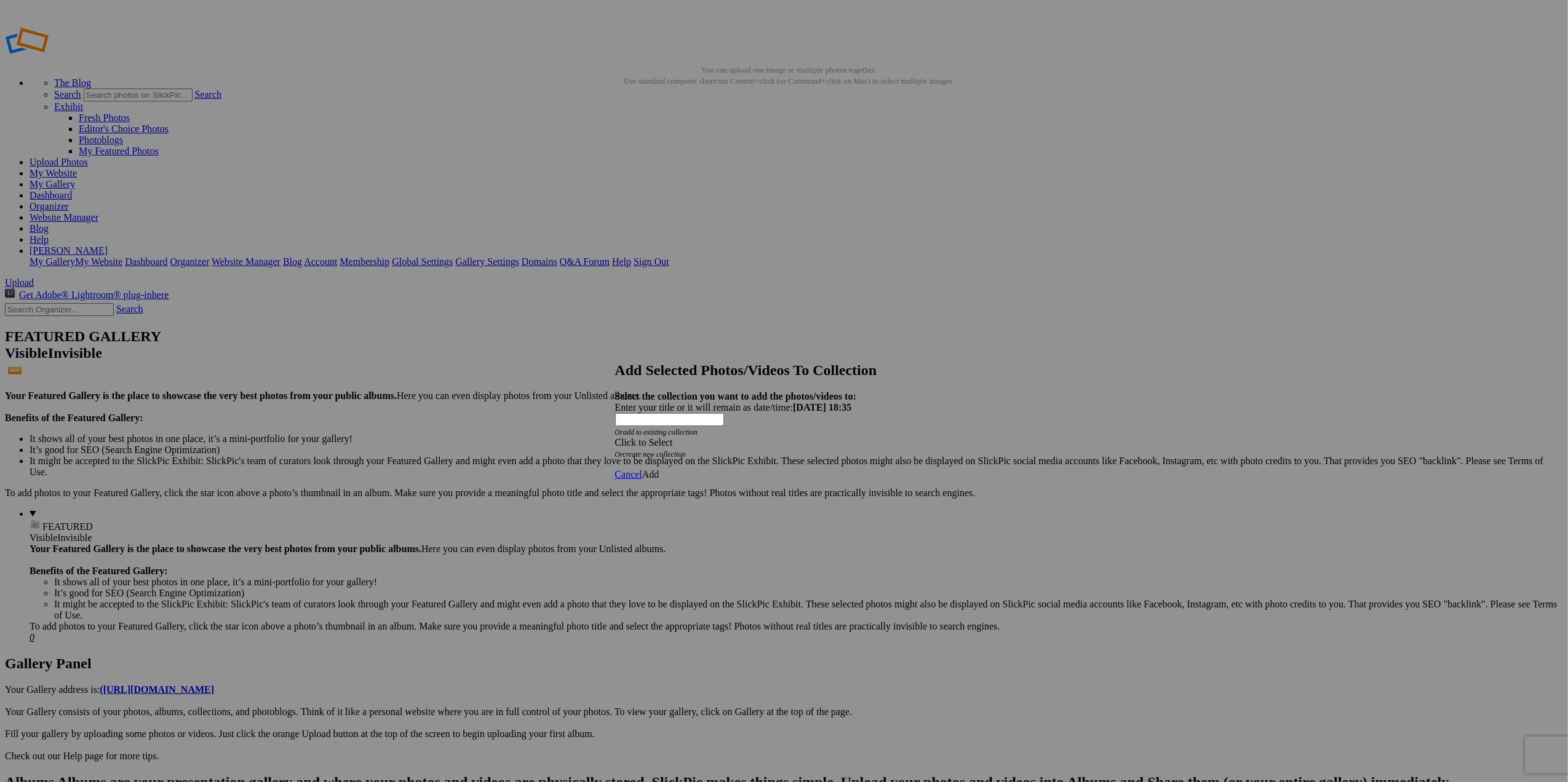
click at [615, 437] on span at bounding box center [615, 442] width 0 height 10
click at [729, 432] on link "Website homepage" at bounding box center [704, 427] width 75 height 10
click at [660, 469] on span "Add" at bounding box center [650, 474] width 17 height 10
click at [627, 430] on span "Ok" at bounding box center [621, 424] width 13 height 10
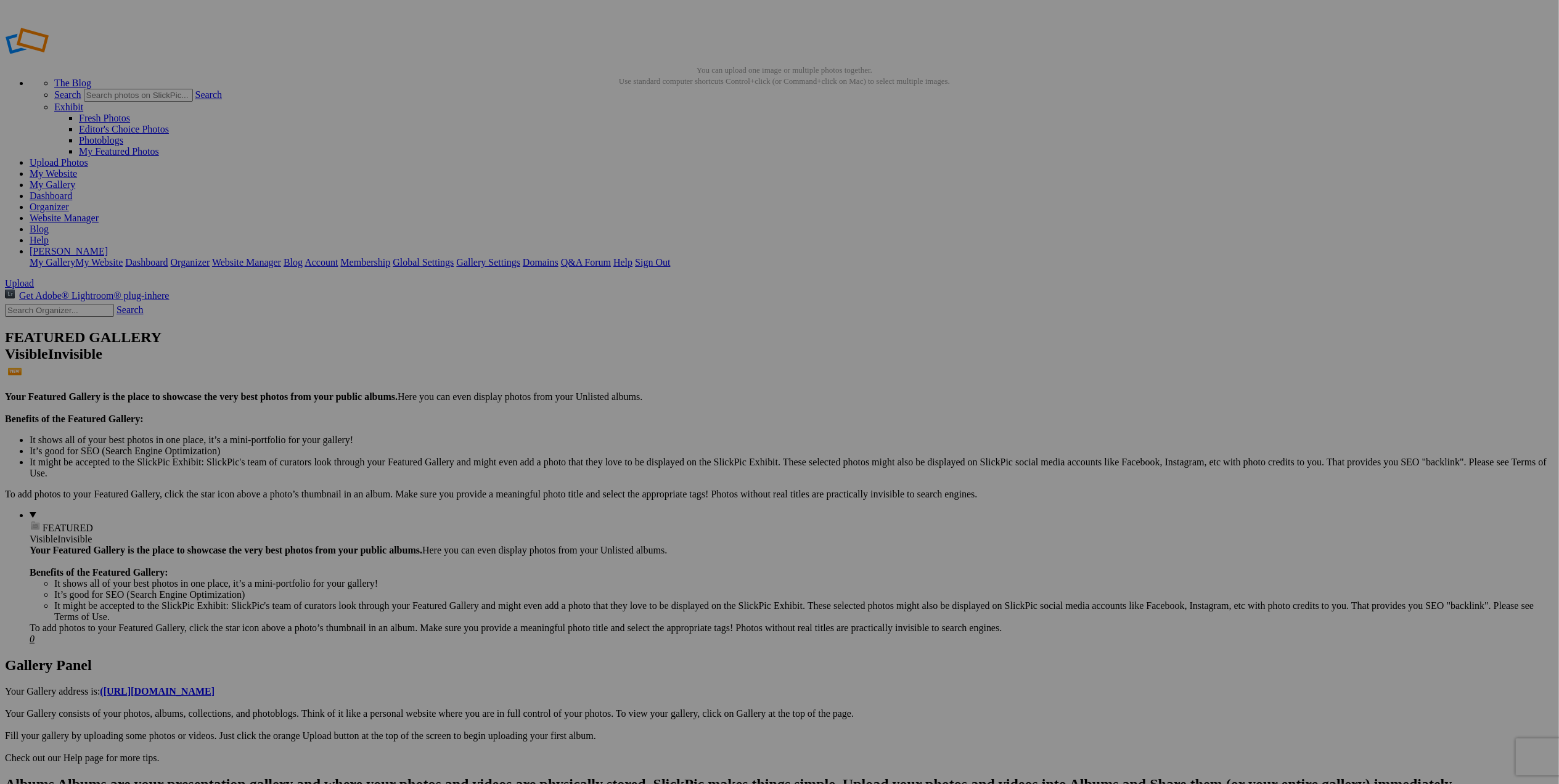
click at [77, 168] on link "My Website" at bounding box center [53, 173] width 48 height 10
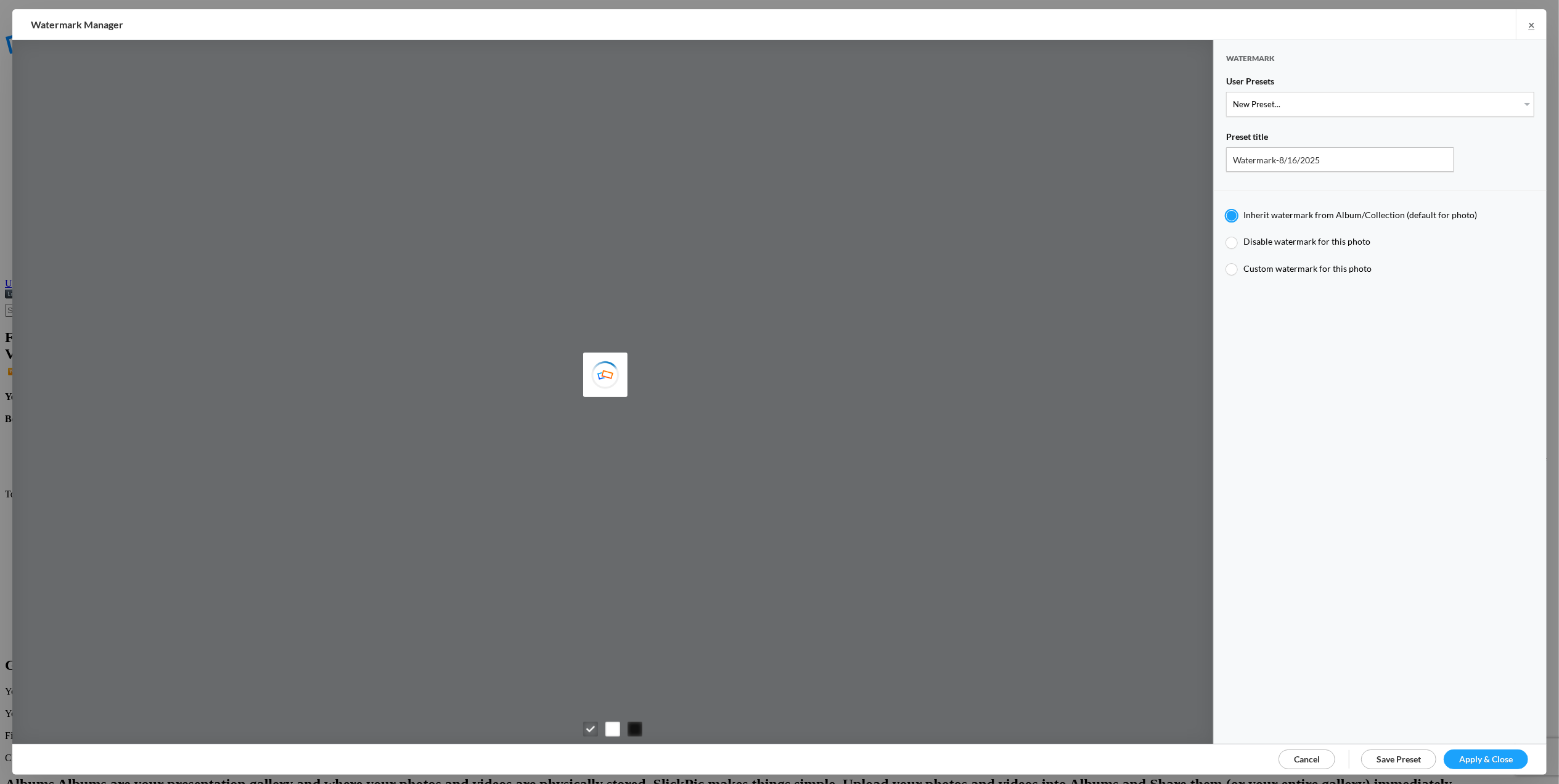
type input "[PERSON_NAME]"
type input "M for [PERSON_NAME]'s photo"
radio input "false"
radio input "true"
type input "M"
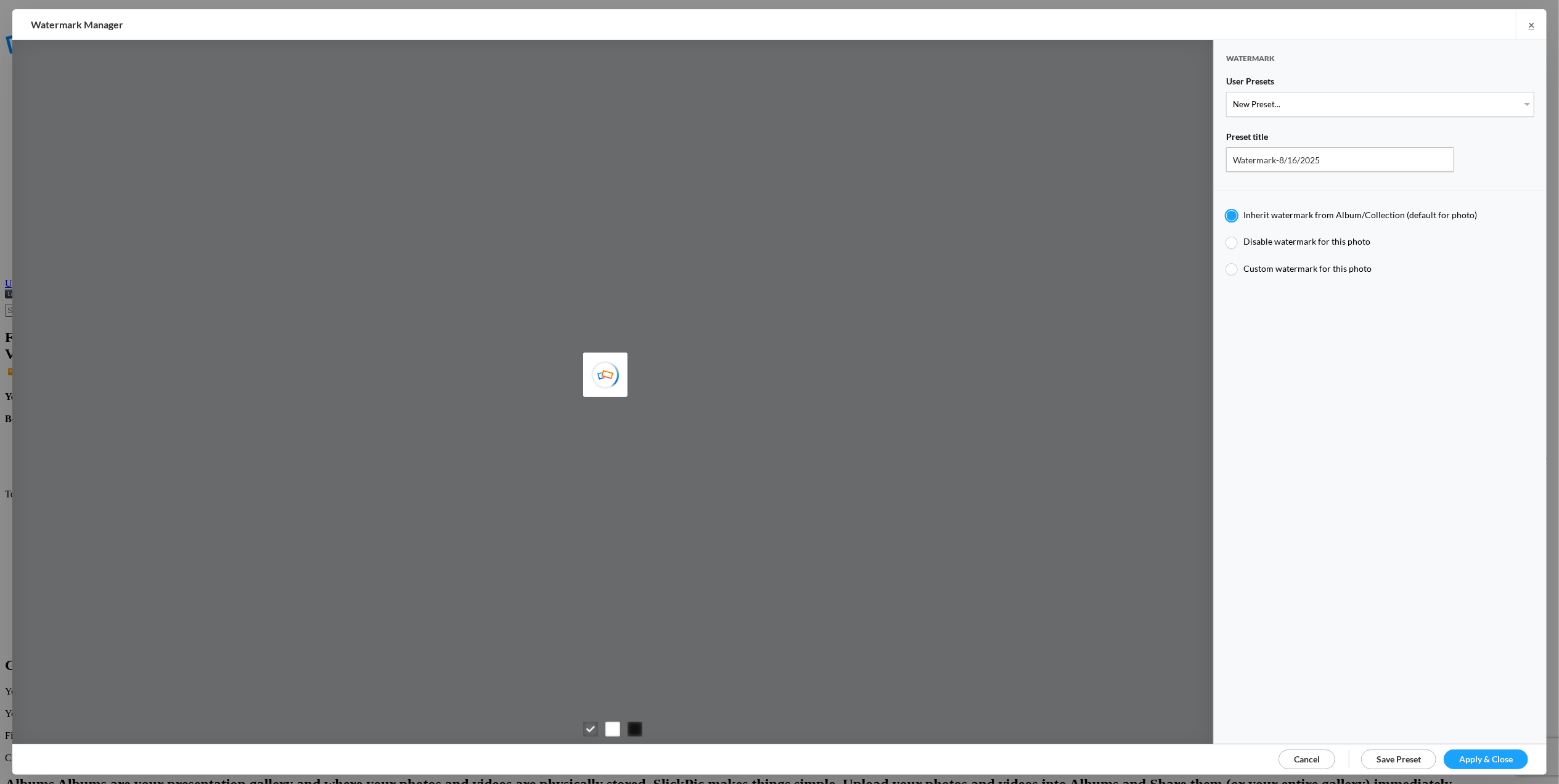
type input "0.3"
type input "4"
radio input "false"
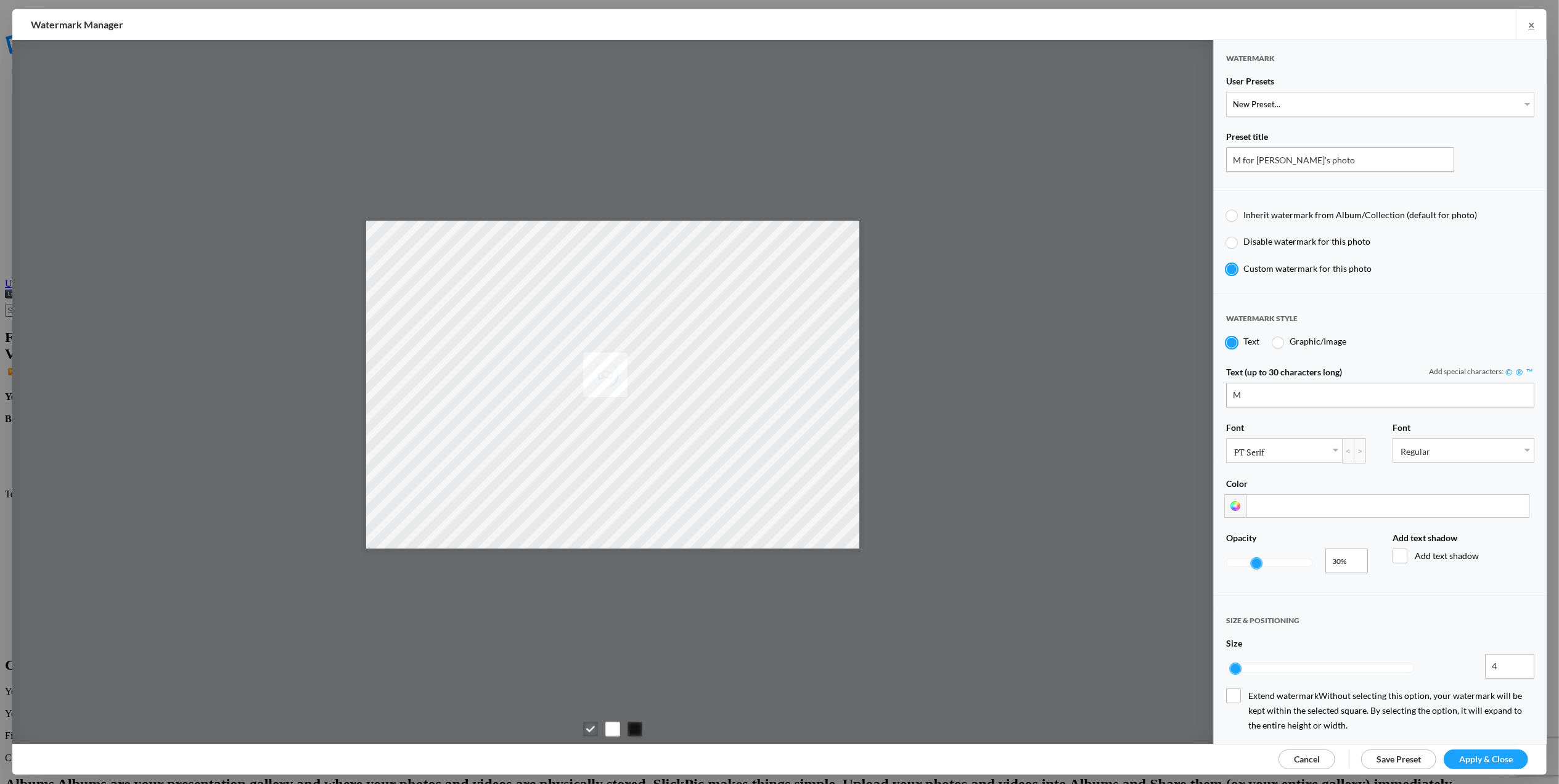
click at [1290, 752] on link "Cancel" at bounding box center [1307, 760] width 57 height 20
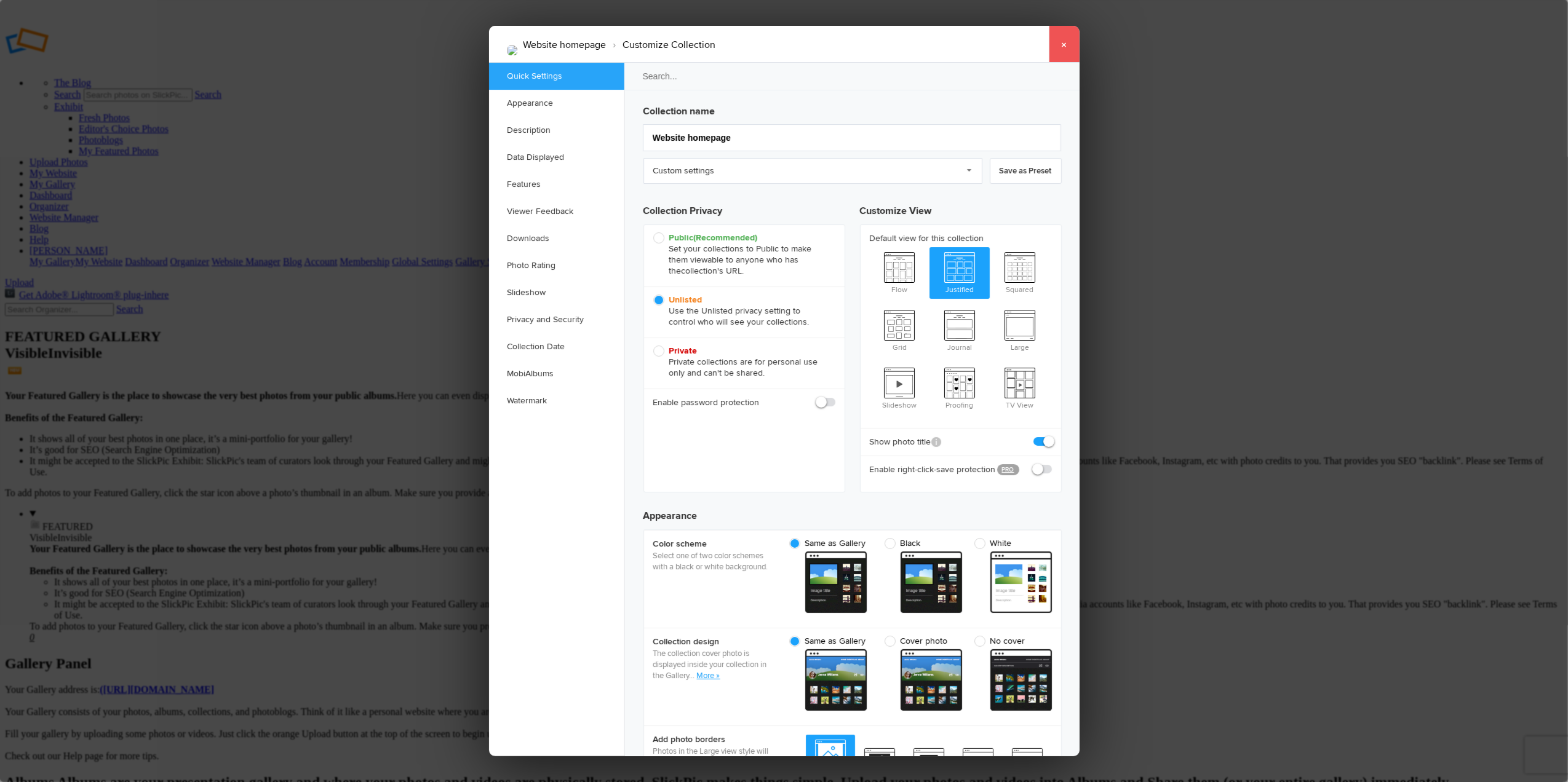
click at [1066, 43] on link "×" at bounding box center [1064, 44] width 31 height 37
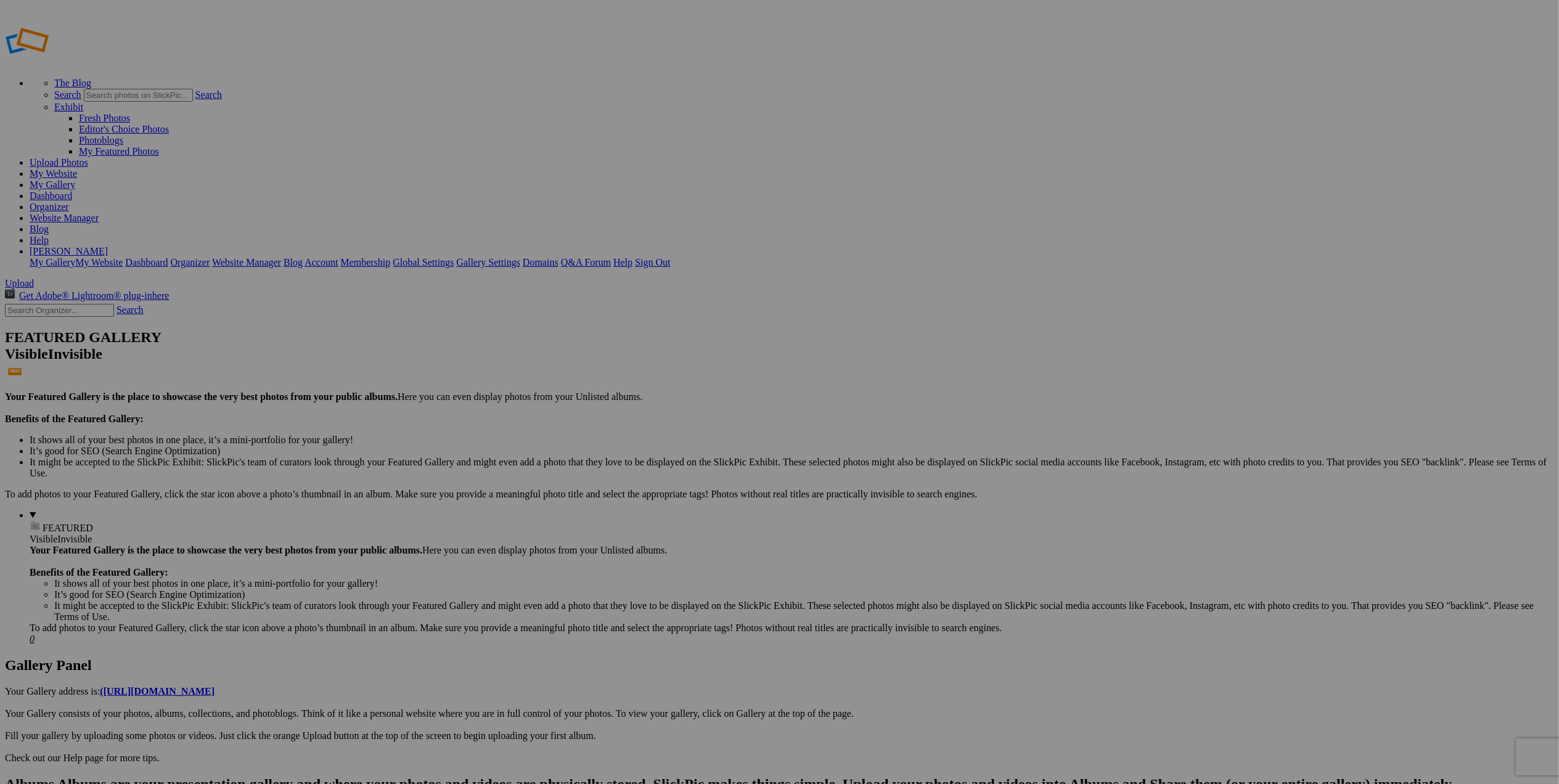
click at [77, 168] on link "My Website" at bounding box center [53, 173] width 48 height 10
click at [75, 180] on link "My Gallery" at bounding box center [52, 184] width 45 height 10
click at [99, 212] on link "Website Manager" at bounding box center [64, 217] width 69 height 10
